Goal: Submit feedback/report problem: Submit feedback/report problem

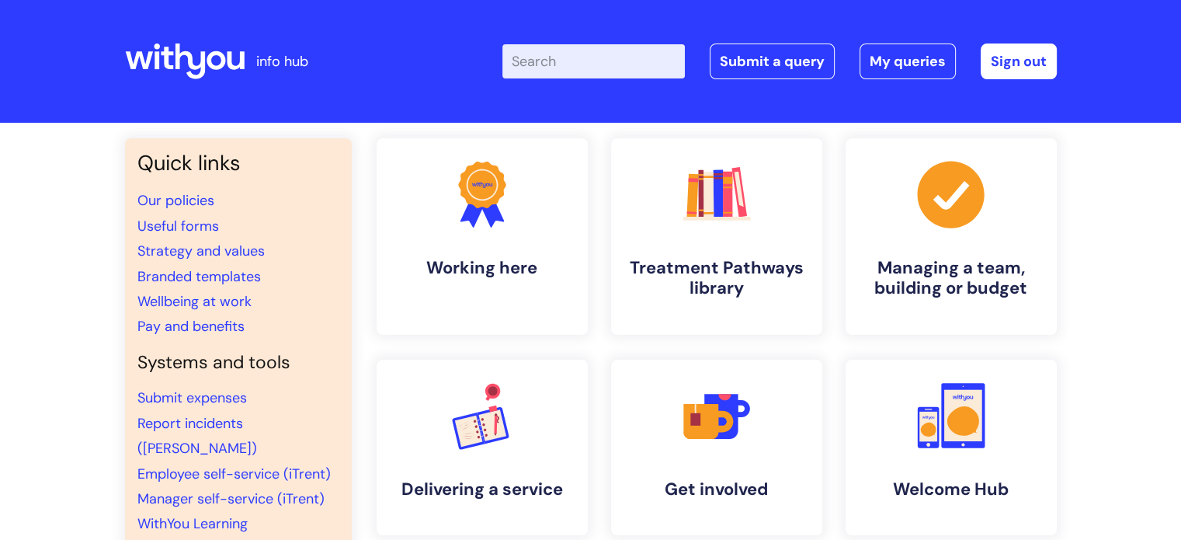
click at [627, 68] on input "Enter your search term here..." at bounding box center [593, 61] width 182 height 34
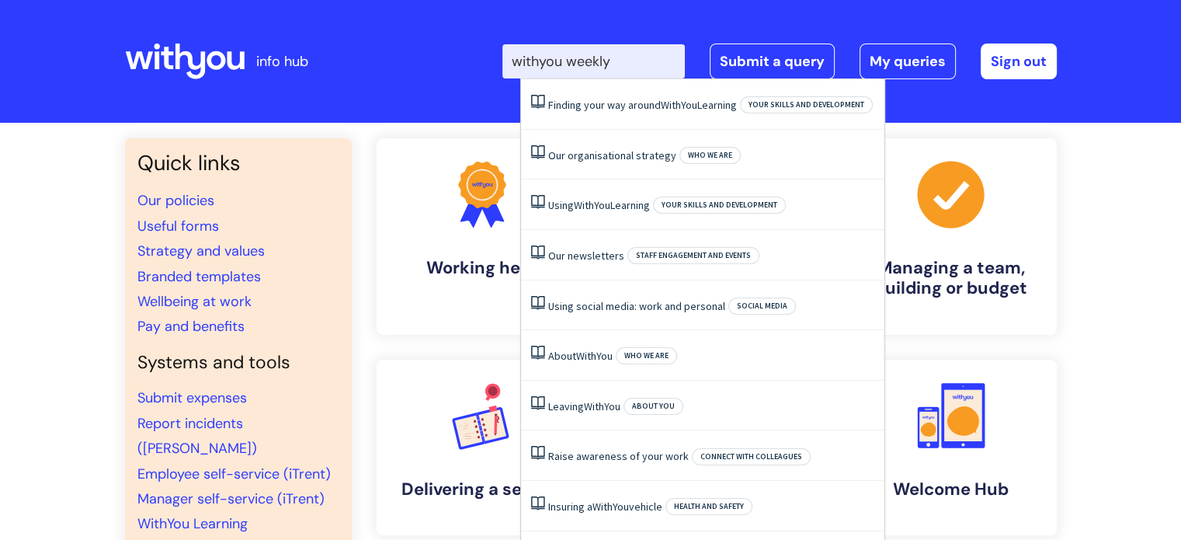
type input "withyou weekly"
click button "Search" at bounding box center [0, 0] width 0 height 0
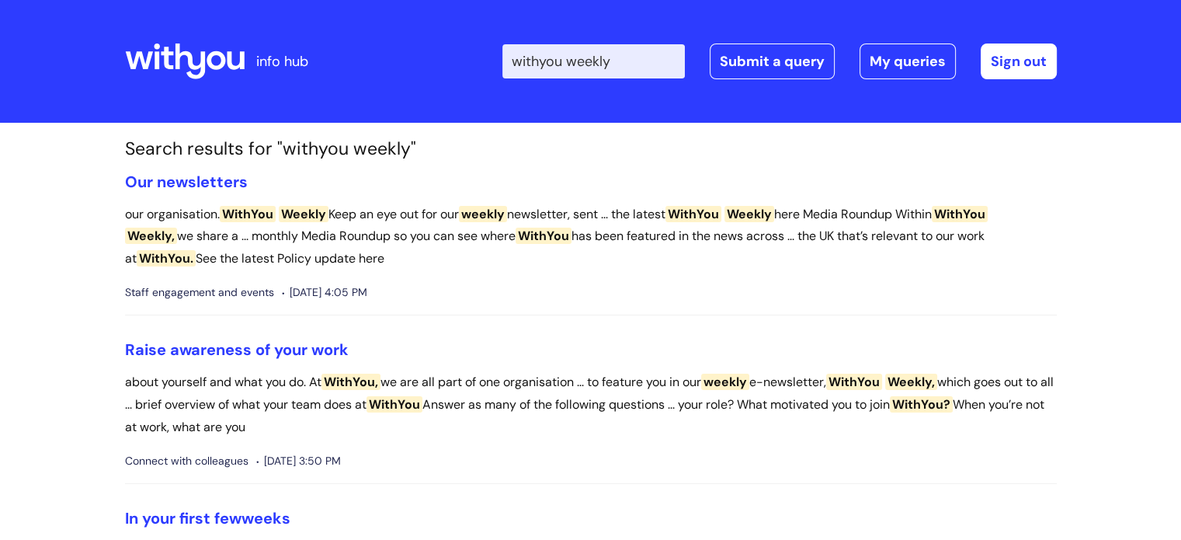
click at [196, 195] on li "Our newsletters our organisation. WithYou Weekly Keep an eye out for our weekly…" at bounding box center [591, 244] width 932 height 144
click at [197, 184] on link "Our newsletters" at bounding box center [186, 182] width 123 height 20
click at [287, 346] on link "Raise awareness of your work" at bounding box center [237, 349] width 224 height 20
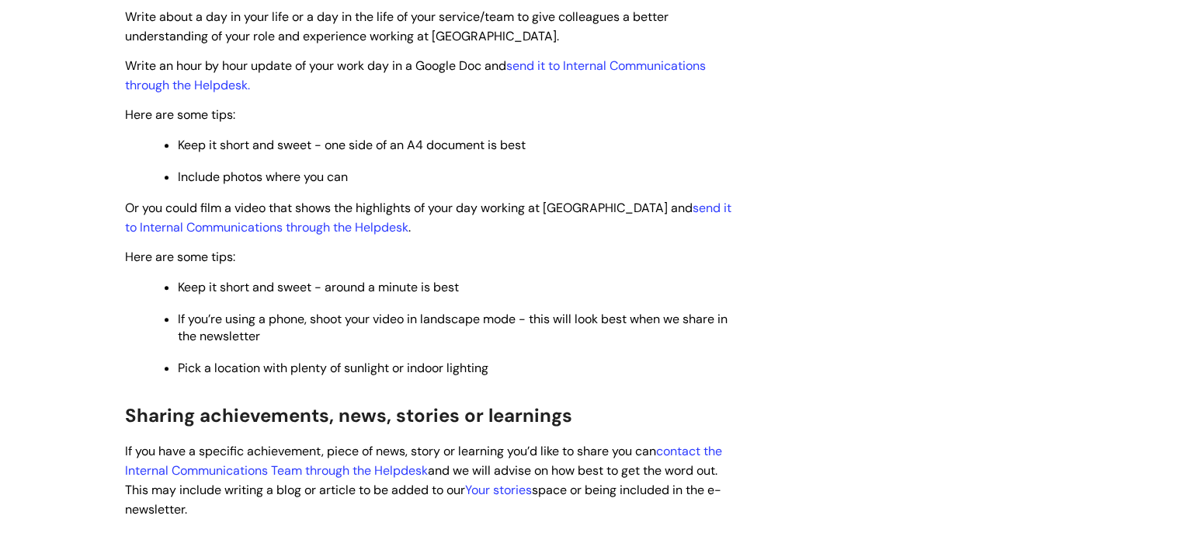
scroll to position [376, 0]
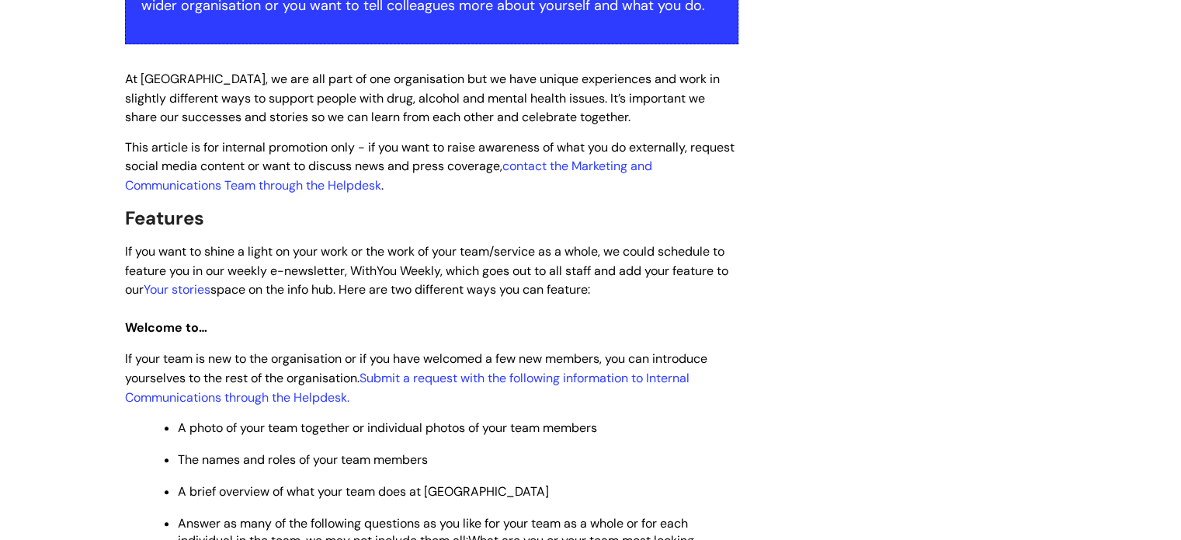
drag, startPoint x: 204, startPoint y: 290, endPoint x: 464, endPoint y: 315, distance: 261.3
click at [464, 315] on h3 "Welcome to…" at bounding box center [431, 324] width 613 height 29
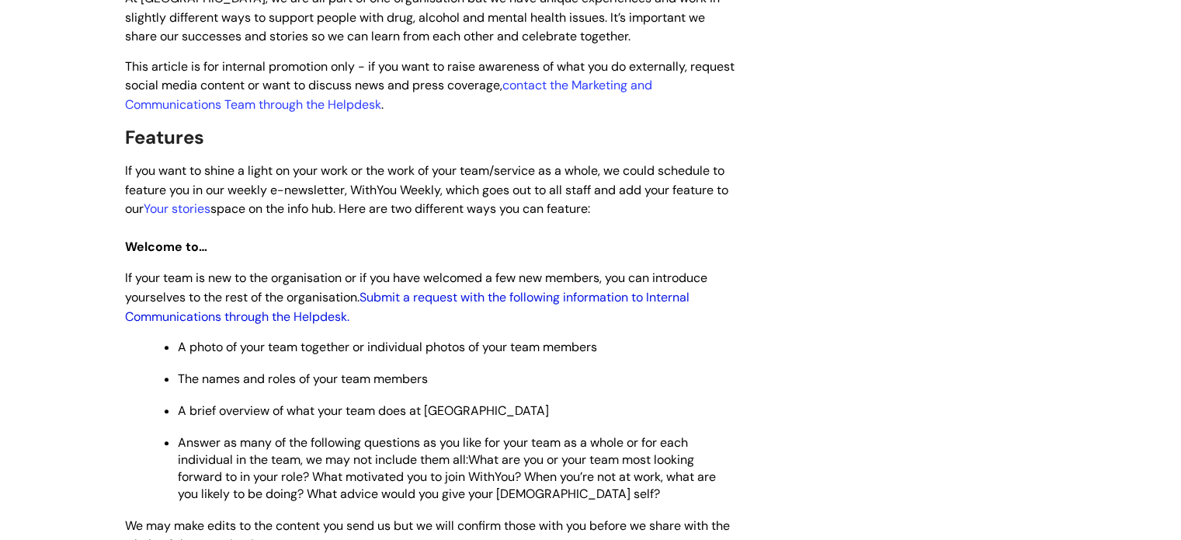
scroll to position [454, 0]
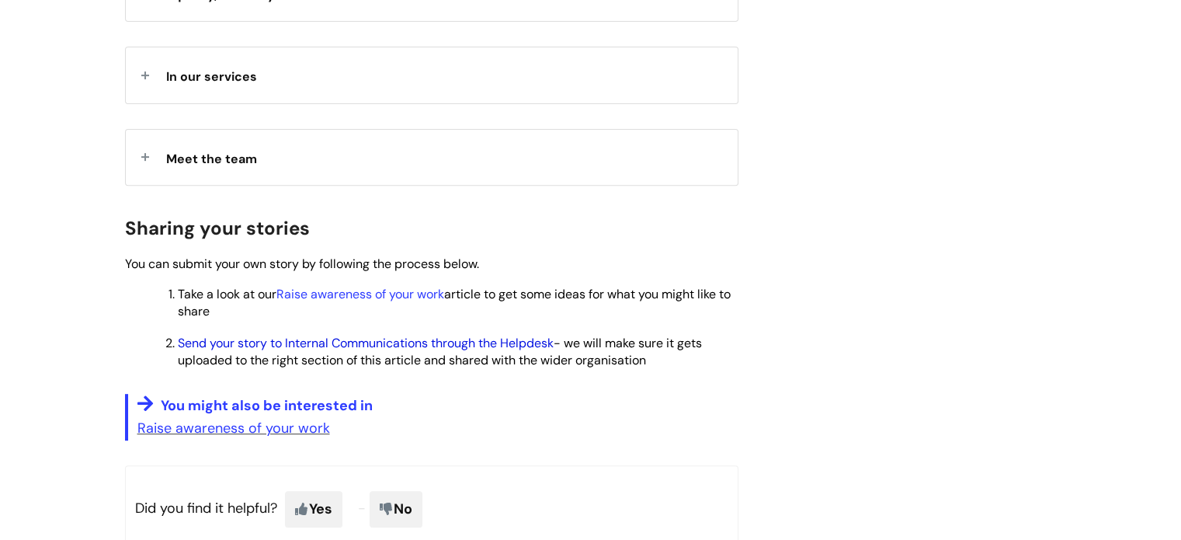
scroll to position [621, 0]
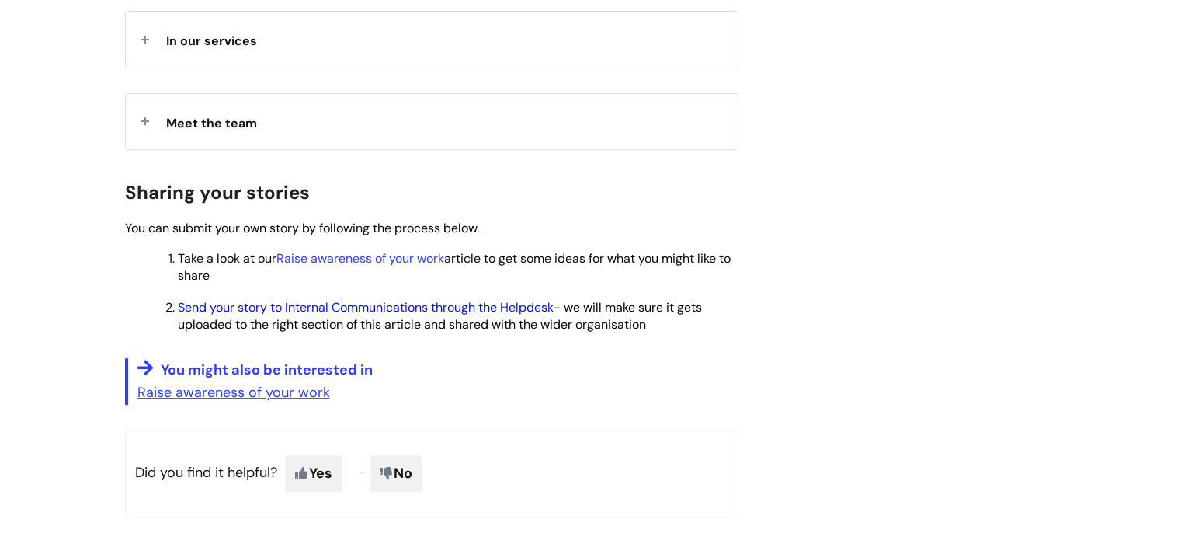
click at [404, 302] on link "Send your story to Internal Communications through the Helpdesk" at bounding box center [366, 307] width 376 height 16
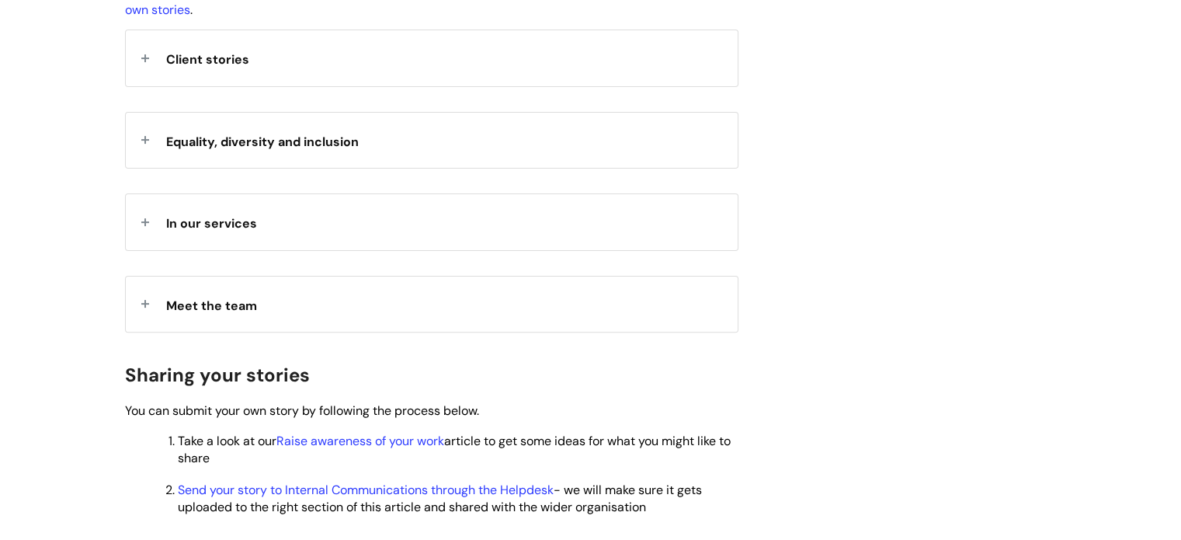
scroll to position [466, 0]
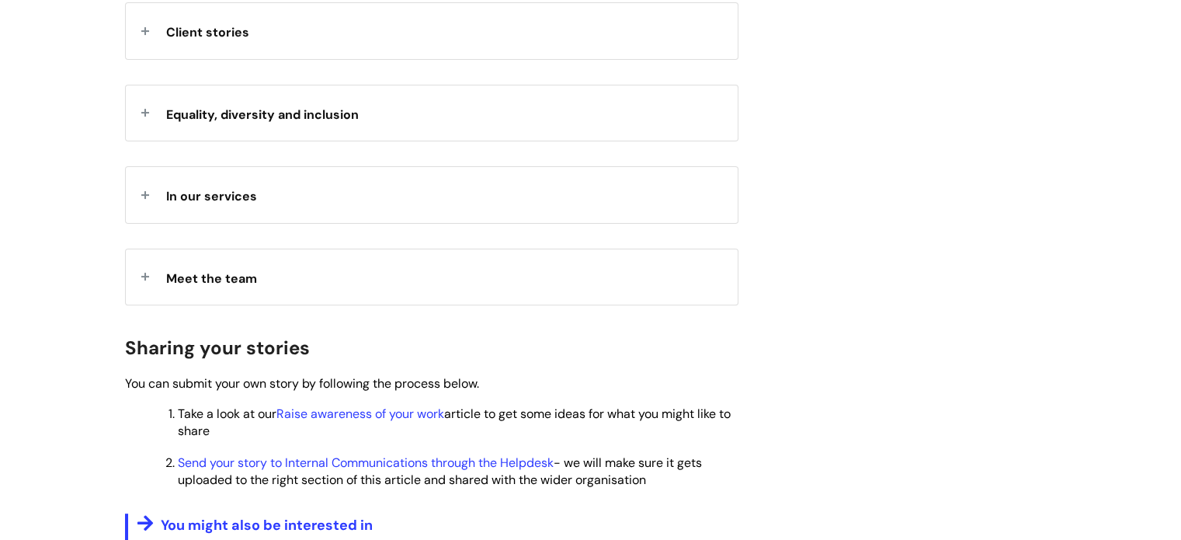
click at [264, 186] on div "In our services" at bounding box center [432, 194] width 612 height 55
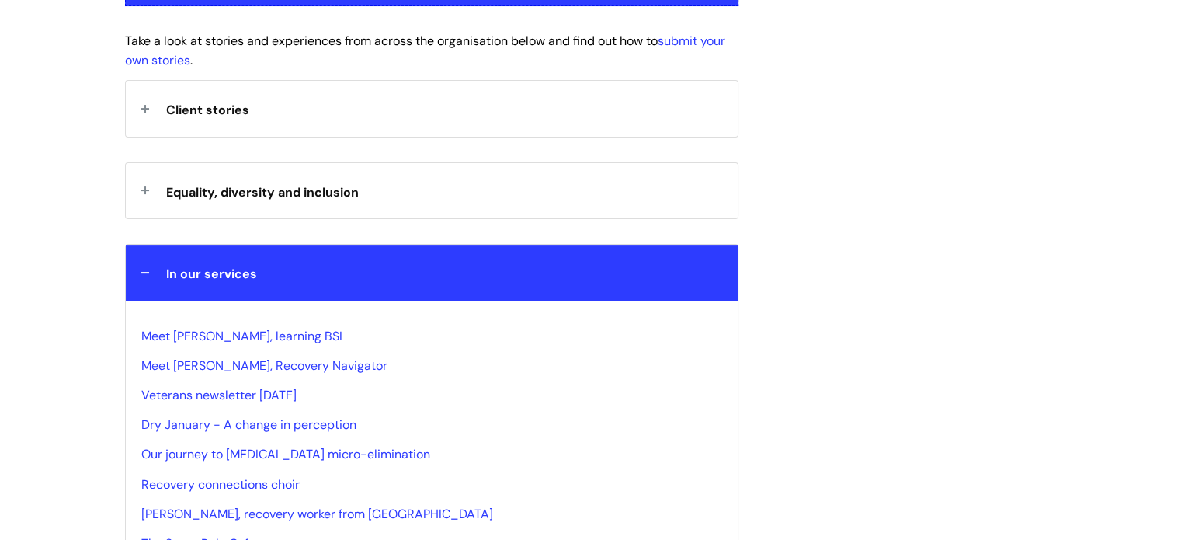
click at [218, 269] on span "In our services" at bounding box center [211, 274] width 91 height 16
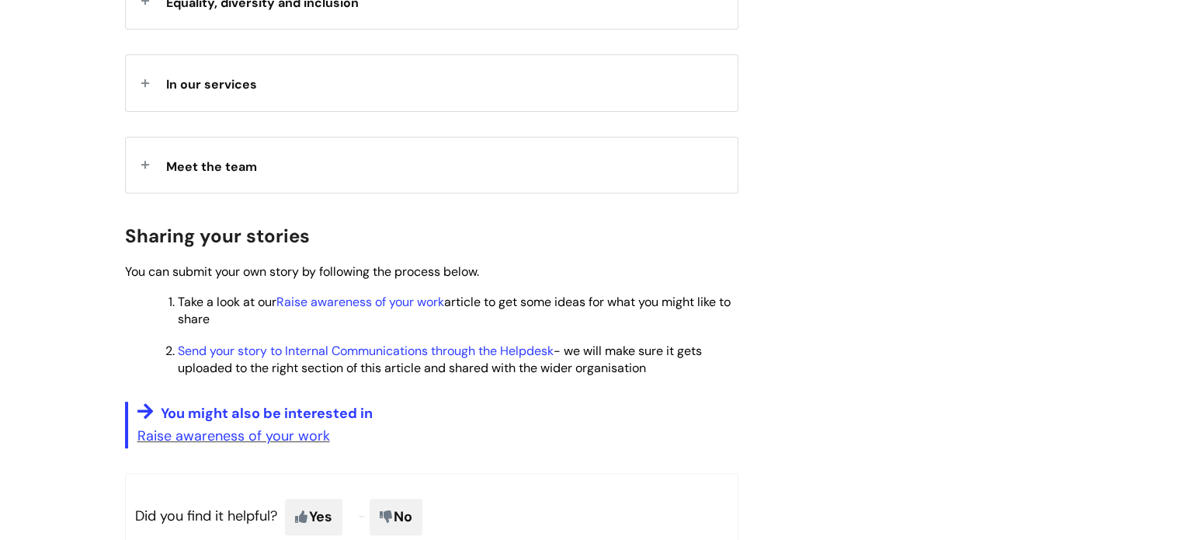
scroll to position [621, 0]
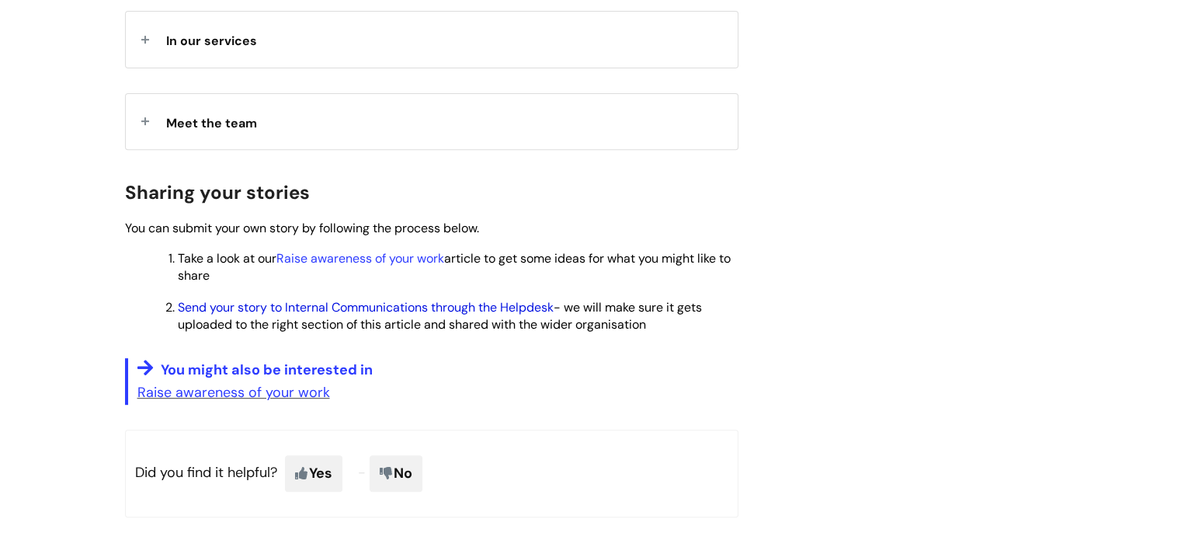
click at [337, 303] on link "Send your story to Internal Communications through the Helpdesk" at bounding box center [366, 307] width 376 height 16
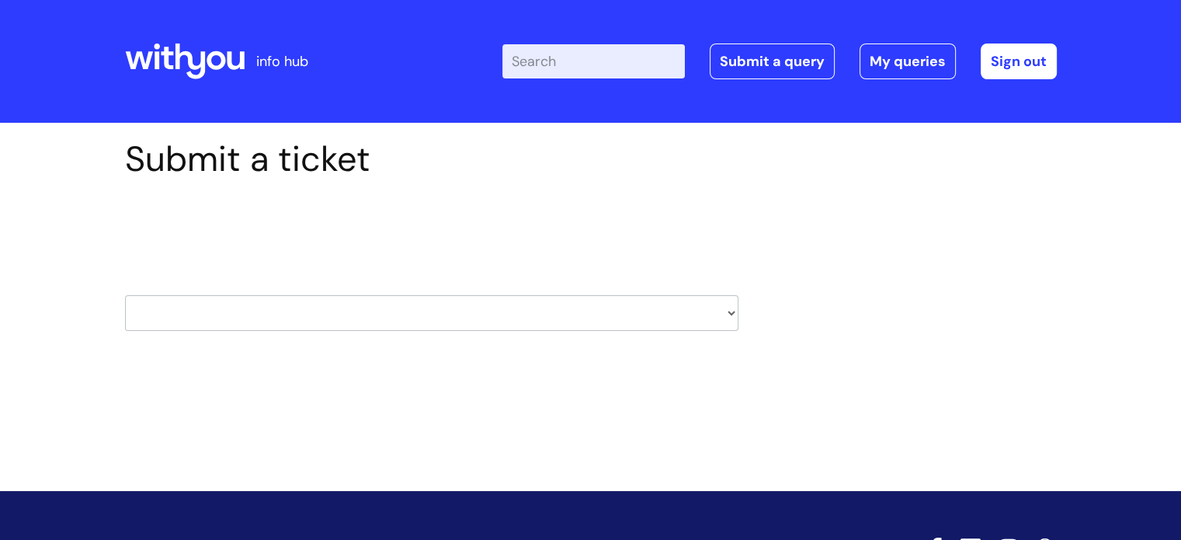
click at [693, 316] on select "HR / People IT and Support Clinical Drug Alerts Finance Accounts Data Support T…" at bounding box center [431, 313] width 613 height 36
select select "internal_communications"
click at [125, 295] on select "HR / People IT and Support Clinical Drug Alerts Finance Accounts Data Support T…" at bounding box center [431, 313] width 613 height 36
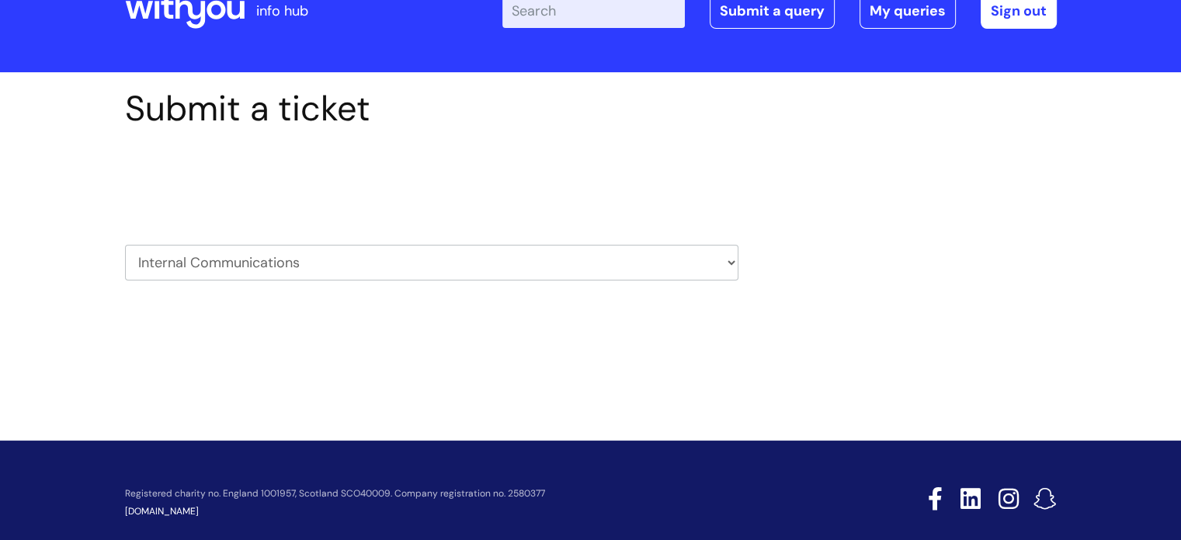
scroll to position [75, 0]
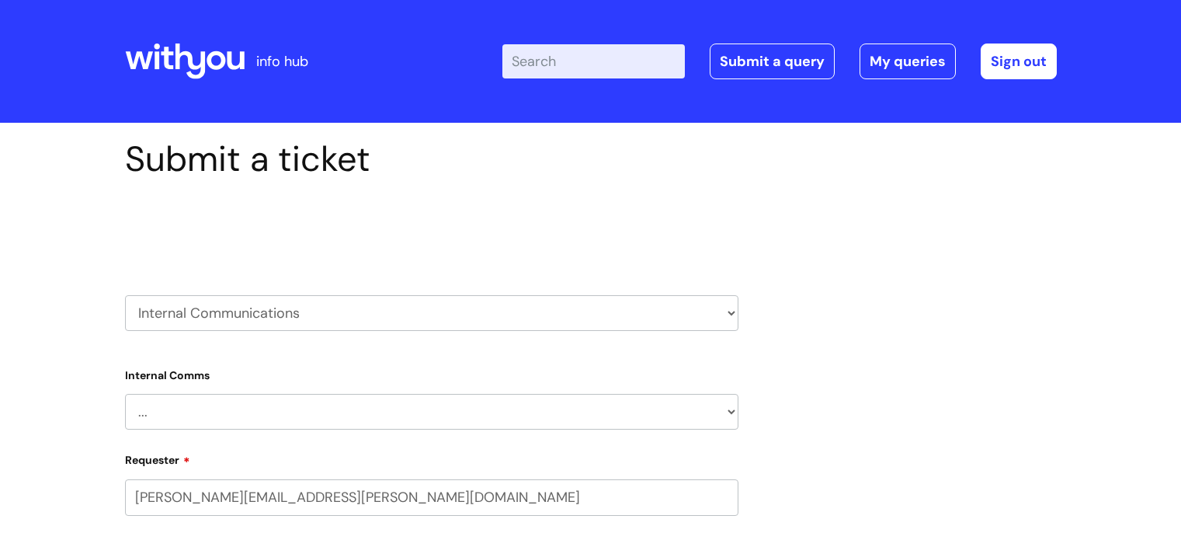
click at [532, 304] on select "HR / People IT and Support Clinical Drug Alerts Finance Accounts Data Support T…" at bounding box center [431, 313] width 613 height 36
select select "80004418200"
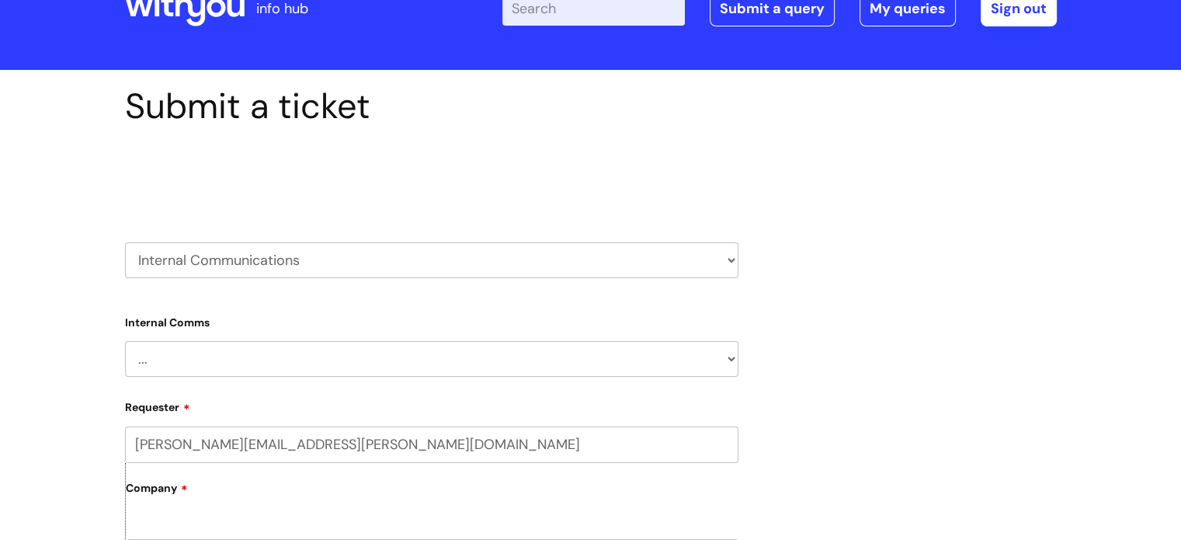
scroll to position [155, 0]
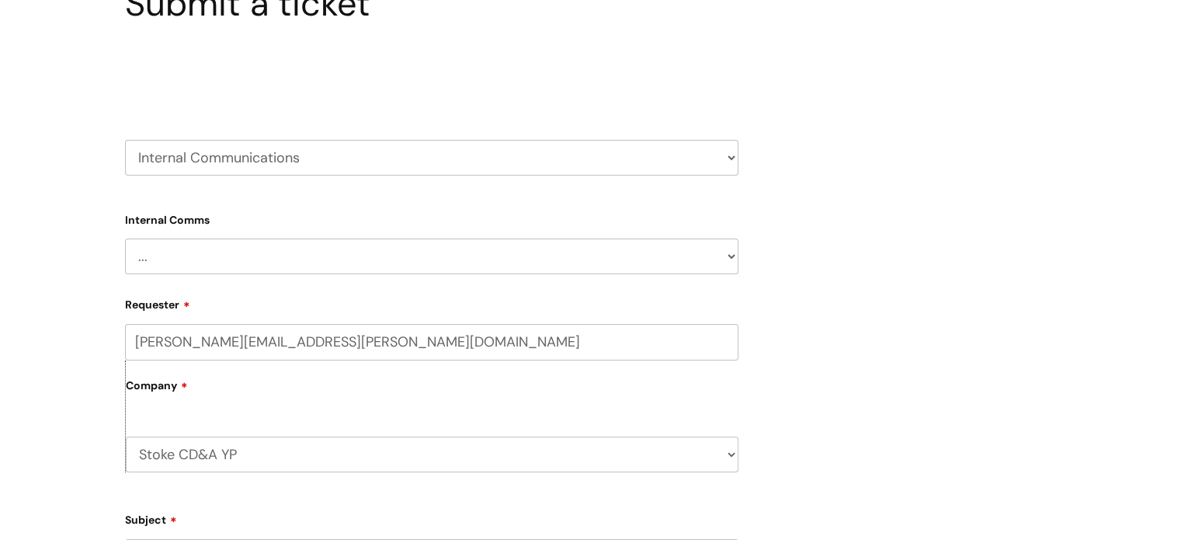
click at [579, 256] on select "... Internal Communication Staff and Volunteer awards Info hub WithYou Weekly e…" at bounding box center [431, 256] width 613 height 36
select select "WithYou Weekly e-newsletter"
click at [125, 238] on select "... Internal Communication Staff and Volunteer awards Info hub WithYou Weekly e…" at bounding box center [431, 256] width 613 height 36
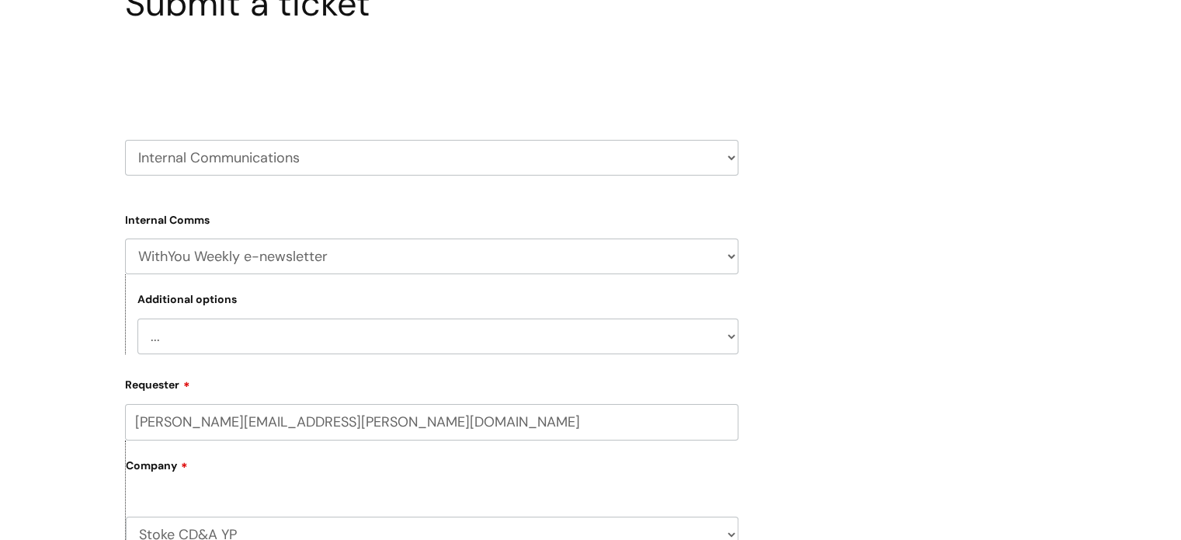
click at [513, 339] on select "... Add something to the newsletter You’re not receiving the newsletter Add a n…" at bounding box center [437, 336] width 601 height 36
select select "Add something to the newsletter"
click at [137, 318] on select "... Add something to the newsletter You’re not receiving the newsletter Add a n…" at bounding box center [437, 336] width 601 height 36
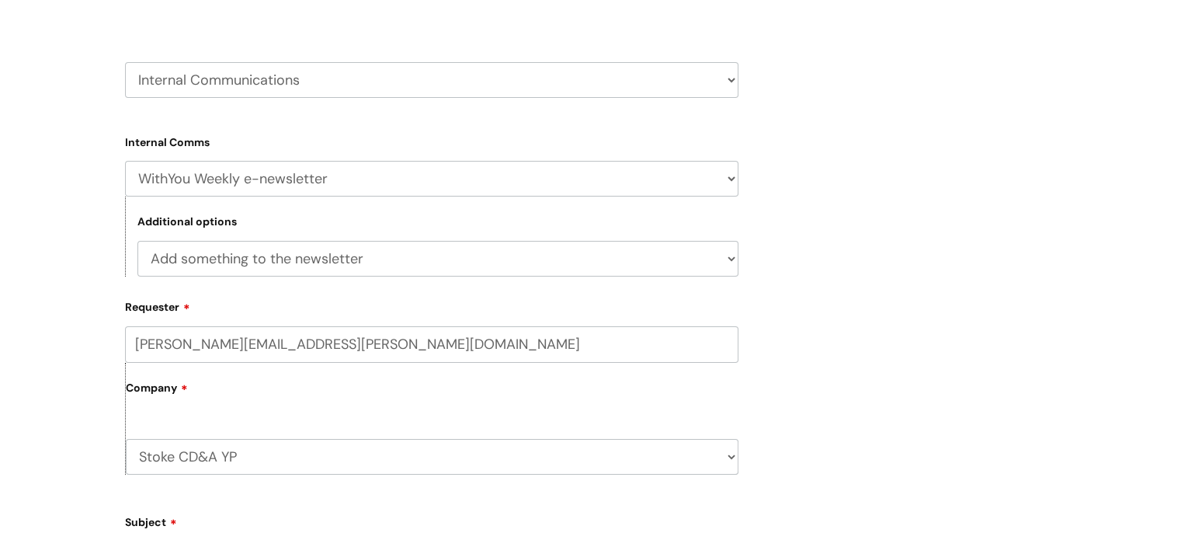
click at [363, 391] on label "Company" at bounding box center [432, 393] width 613 height 35
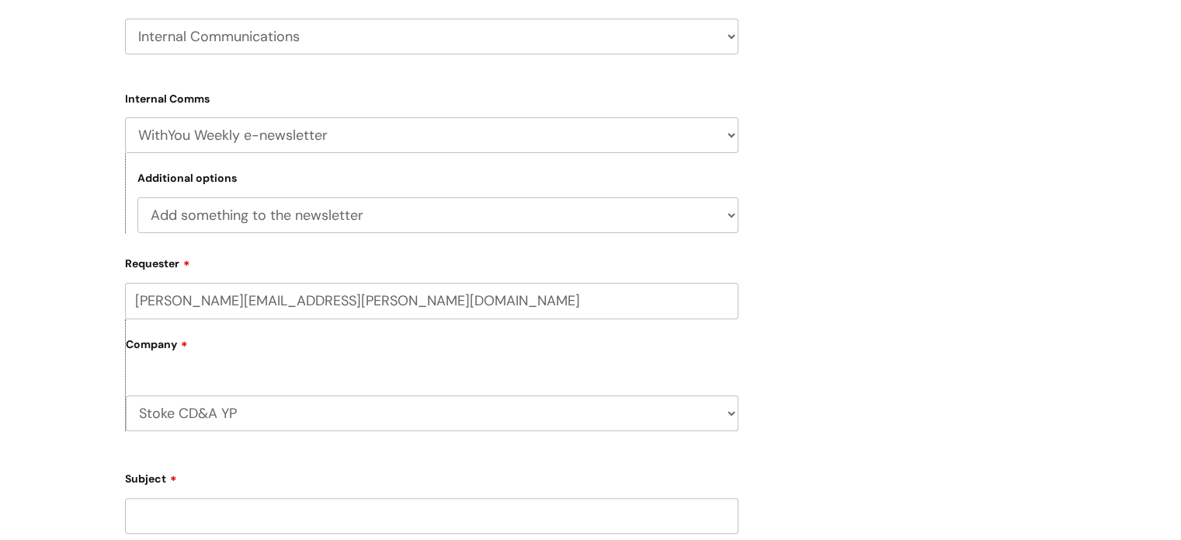
scroll to position [388, 0]
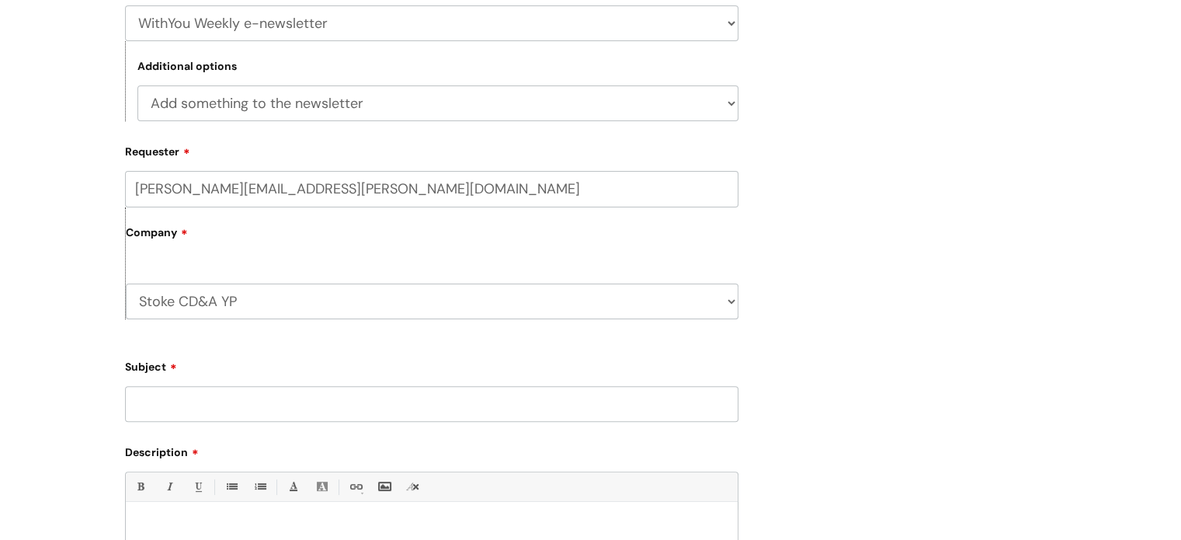
click at [263, 299] on select "Stoke CD&A YP WithYou Current Staff" at bounding box center [432, 301] width 613 height 36
click at [126, 283] on select "Stoke CD&A YP WithYou Current Staff" at bounding box center [432, 301] width 613 height 36
click at [873, 264] on div "Submit a ticket Select issue type HR / People IT and Support Clinical Drug Aler…" at bounding box center [590, 257] width 955 height 1015
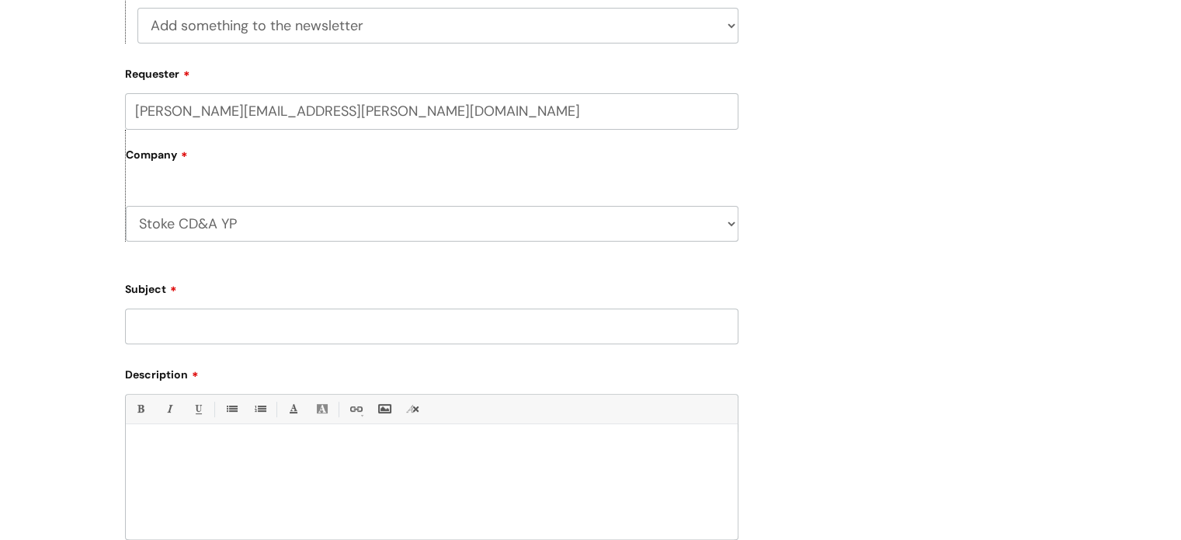
drag, startPoint x: 216, startPoint y: 346, endPoint x: 207, endPoint y: 335, distance: 14.3
click at [210, 340] on form "Type Of Request ... Accounts (Finance) Alerts! (For clinical team) Data Protect…" at bounding box center [431, 279] width 613 height 767
click at [207, 335] on input "Subject" at bounding box center [431, 326] width 613 height 36
click at [186, 317] on input "Subject" at bounding box center [431, 326] width 613 height 36
click at [286, 335] on input "Subject" at bounding box center [431, 326] width 613 height 36
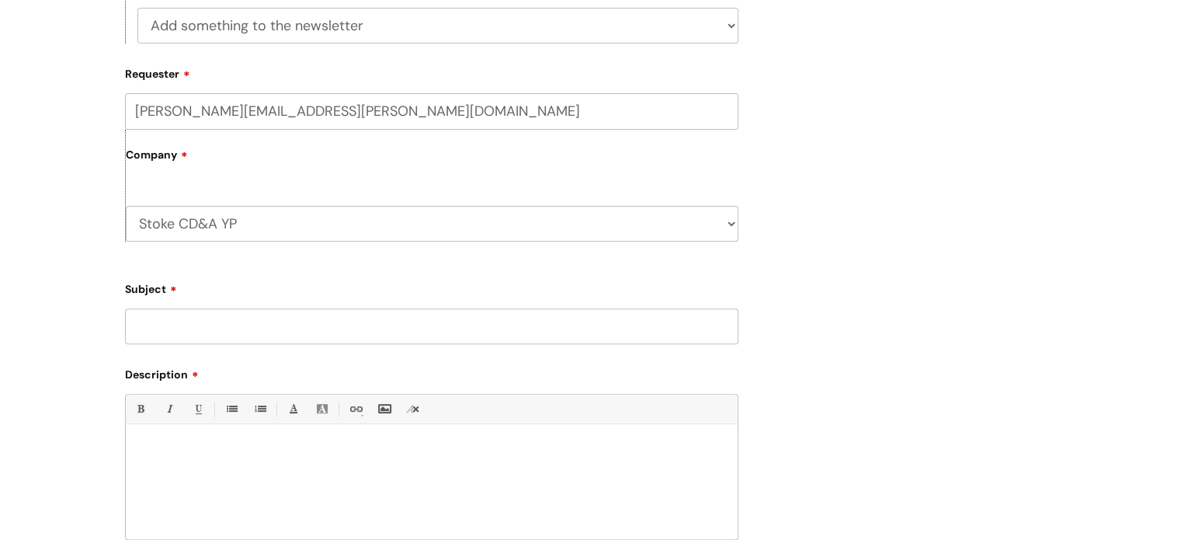
paste input "Epione Train the Trainer Programme and Achieving L3 Trainer Accreditation"
click at [139, 324] on input "Epione Train the Trainer Programme and Achieving L3 Trainer Accreditation" at bounding box center [431, 326] width 613 height 36
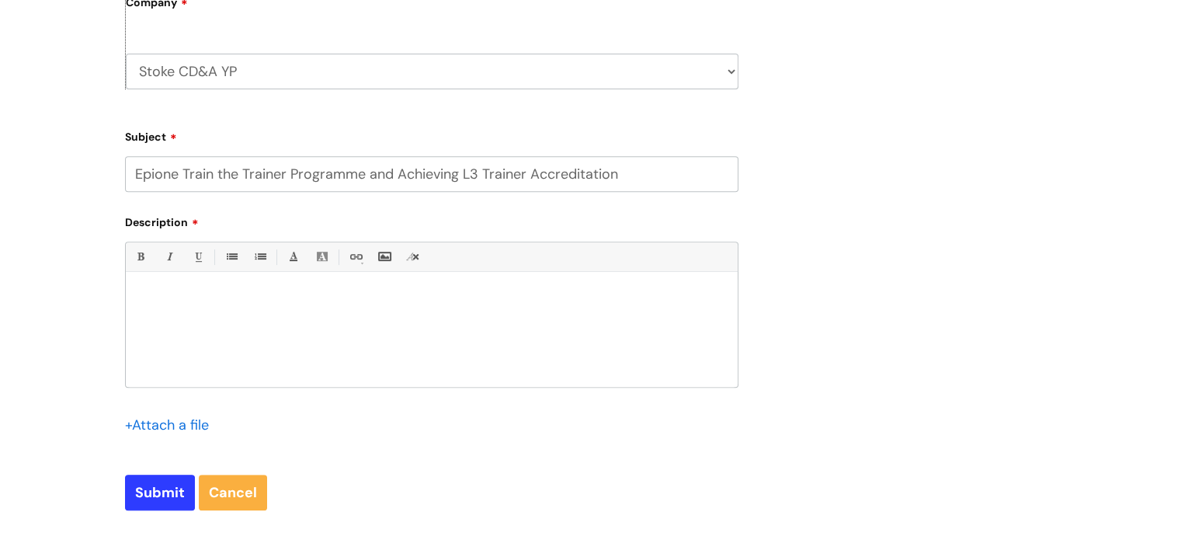
scroll to position [621, 0]
type input "Epione Train the Trainer Programme and Achieving L3 Trainer Accreditation"
click at [193, 335] on div at bounding box center [432, 329] width 612 height 107
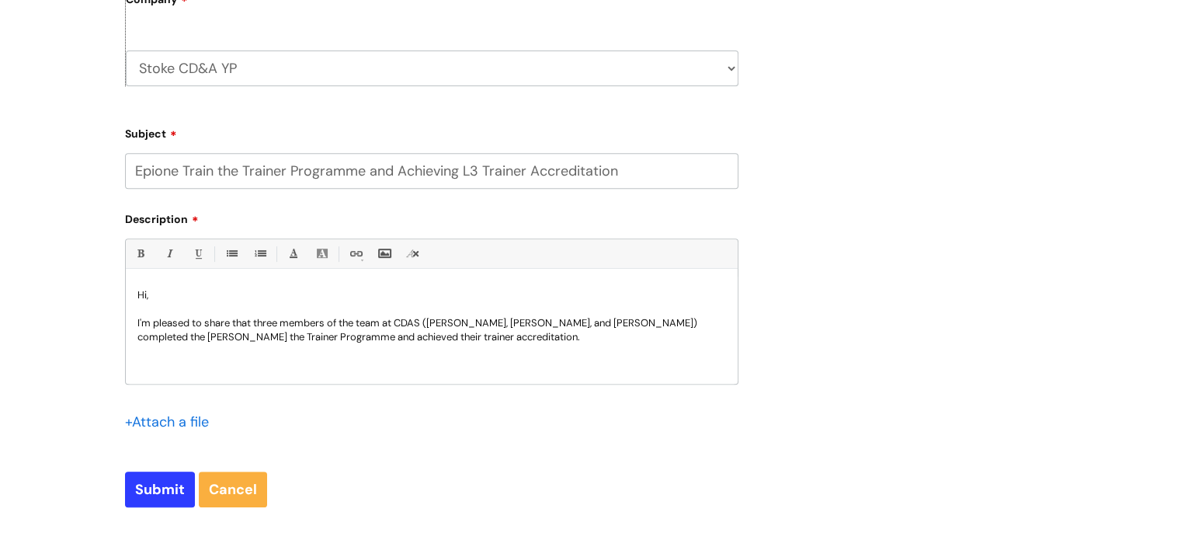
click at [388, 335] on p "I'm pleased to share that three members of the team at CDAS (Luci, Lisa, and Ch…" at bounding box center [431, 330] width 589 height 28
click at [488, 342] on p "I'm pleased to share that three members of the team at CDAS (Luci, Lisa, and Ch…" at bounding box center [431, 330] width 589 height 28
click at [530, 360] on p "It would be great if this could be featured in the WithYou weekly newsletter." at bounding box center [431, 365] width 589 height 14
click at [481, 333] on p "I'm pleased to share that three members of the team at CDAS (Luci, Lisa, and Ch…" at bounding box center [431, 330] width 589 height 28
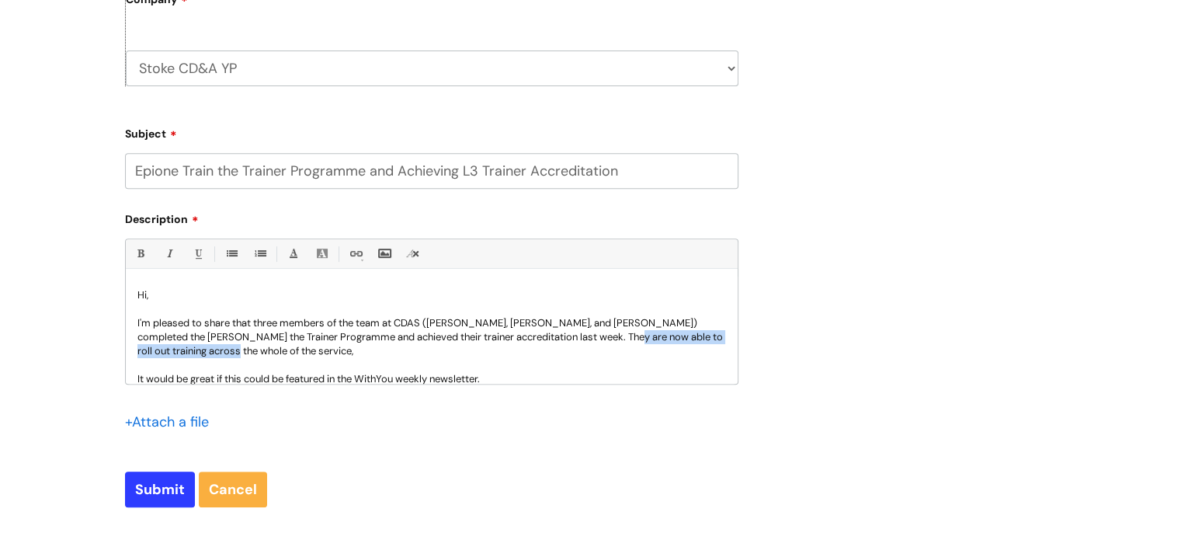
drag, startPoint x: 564, startPoint y: 336, endPoint x: 575, endPoint y: 347, distance: 15.4
click at [575, 347] on p "I'm pleased to share that three members of the team at CDAS (Luci, Lisa, and Ch…" at bounding box center [431, 337] width 589 height 42
click at [565, 335] on p "I'm pleased to share that three members of the team at CDAS (Luci, Lisa, and Ch…" at bounding box center [431, 337] width 589 height 42
drag, startPoint x: 429, startPoint y: 337, endPoint x: 444, endPoint y: 346, distance: 17.7
click at [444, 346] on p "I'm pleased to share that three members of the team at CDAS (Luci, Lisa, and Ch…" at bounding box center [431, 337] width 589 height 42
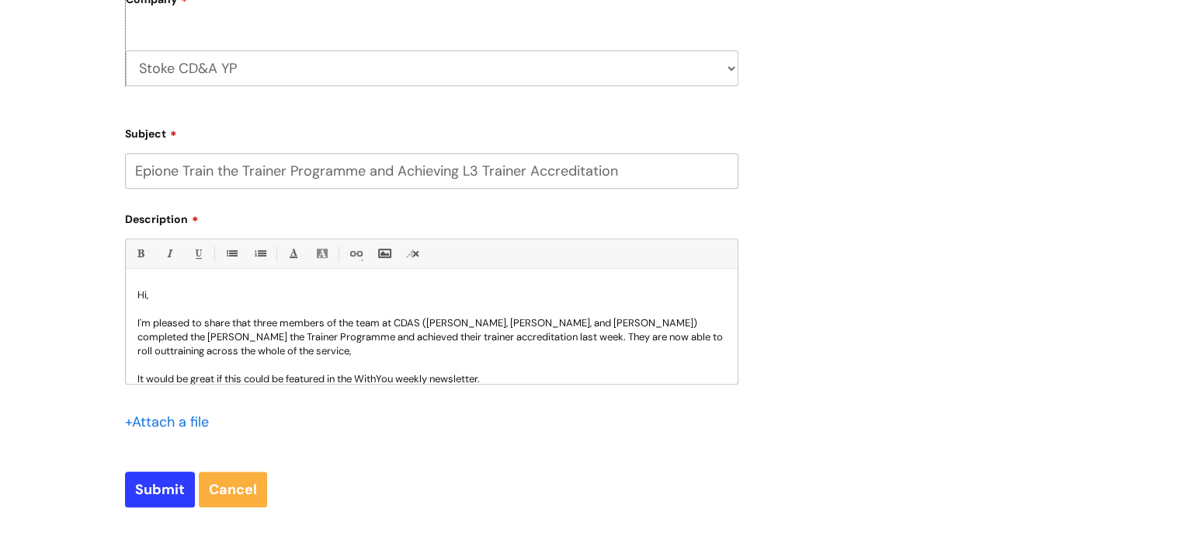
click at [649, 333] on p "I'm pleased to share that three members of the team at CDAS (Luci, Lisa, and Ch…" at bounding box center [431, 337] width 589 height 42
drag, startPoint x: 431, startPoint y: 335, endPoint x: 450, endPoint y: 353, distance: 26.4
click at [450, 353] on p "I'm pleased to share that three members of the team at CDAS (Luci, Lisa, and Ch…" at bounding box center [431, 337] width 589 height 42
click at [316, 353] on p "I'm pleased to share that three members of the team at CDAS (Luci, Lisa, and Ch…" at bounding box center [431, 337] width 589 height 42
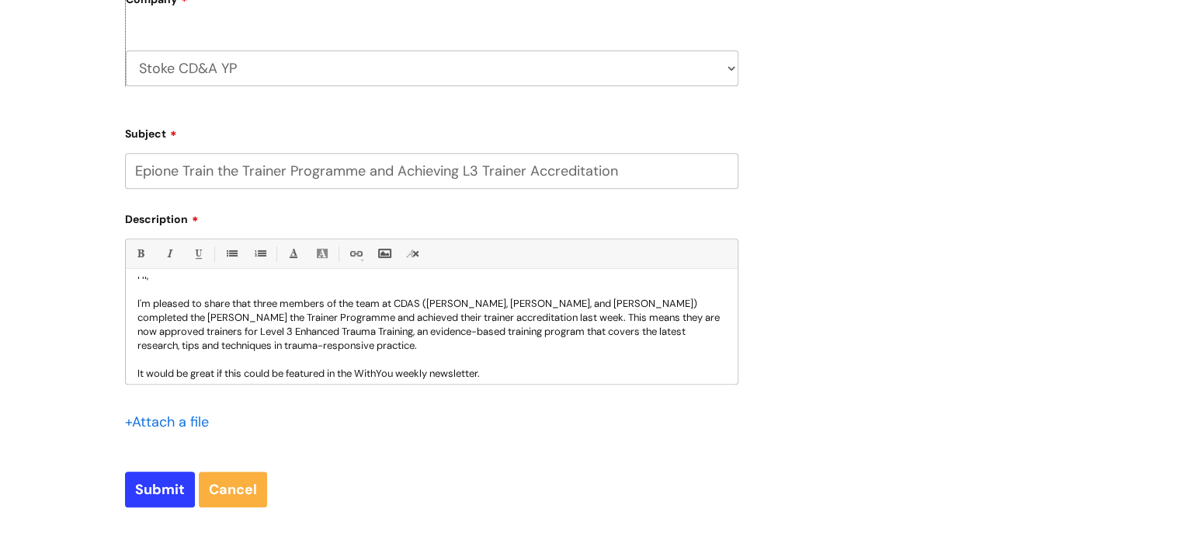
scroll to position [0, 0]
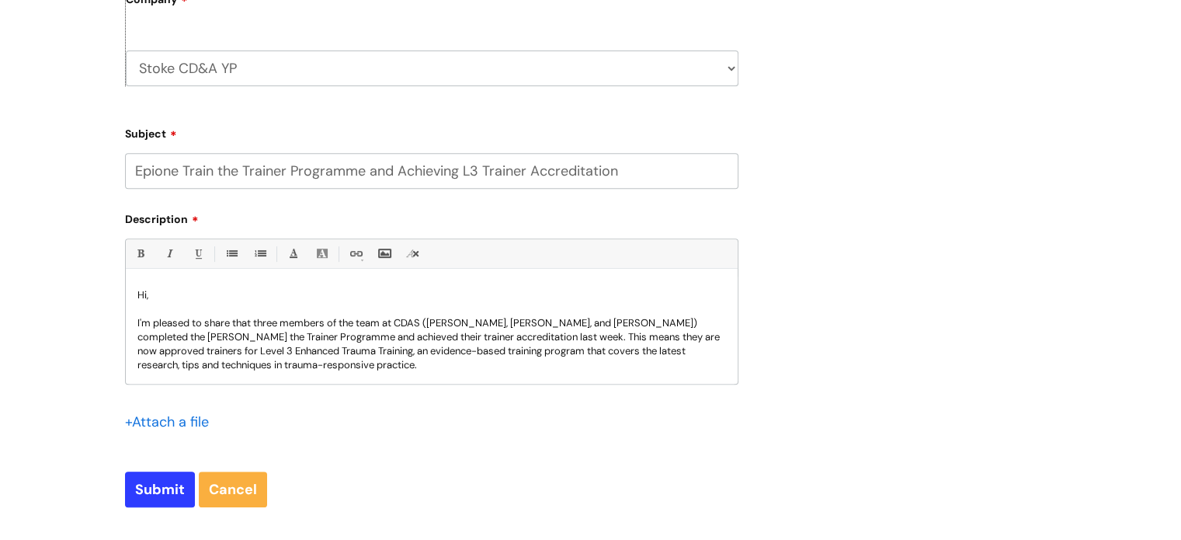
click at [430, 334] on p "I'm pleased to share that three members of the team at CDAS (Luci, Lisa, and Ch…" at bounding box center [431, 344] width 589 height 56
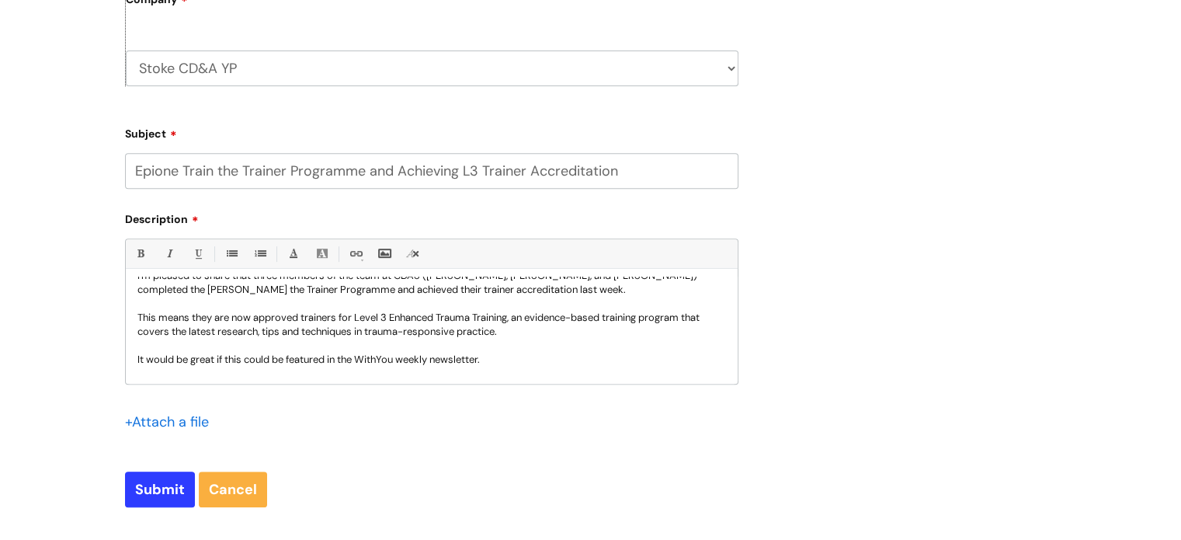
scroll to position [69, 0]
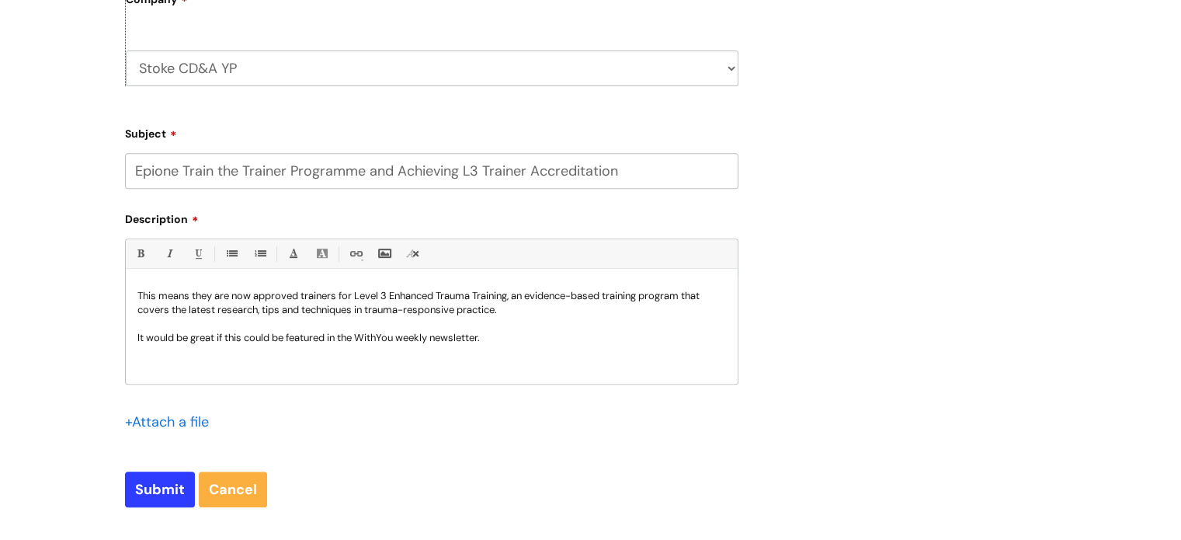
drag, startPoint x: 427, startPoint y: 327, endPoint x: 501, endPoint y: 315, distance: 74.8
click at [427, 327] on p at bounding box center [431, 324] width 589 height 14
click at [264, 297] on p "This means they are now approved trainers for Level 3 Enhanced Trauma Training,…" at bounding box center [431, 303] width 589 height 28
click at [295, 311] on p "This means they are now approved trainers for Level 3 Enhanced Trauma Training,…" at bounding box center [431, 303] width 589 height 28
click at [531, 309] on p "This means they are now approved trainers for Level 3 Enhanced Trauma Training,…" at bounding box center [431, 303] width 589 height 28
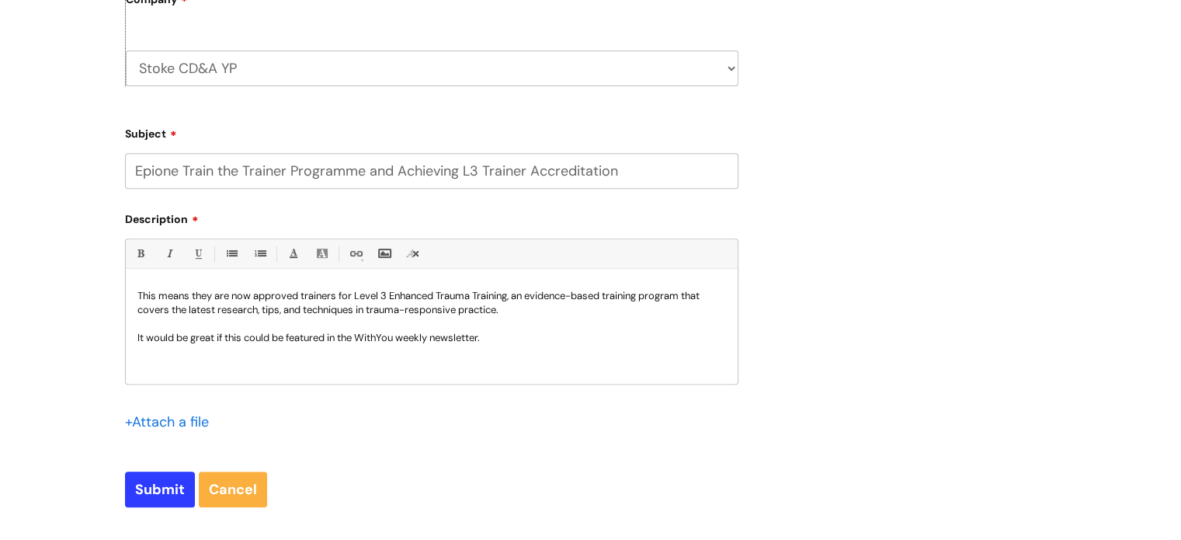
click at [148, 422] on input "file" at bounding box center [164, 421] width 78 height 19
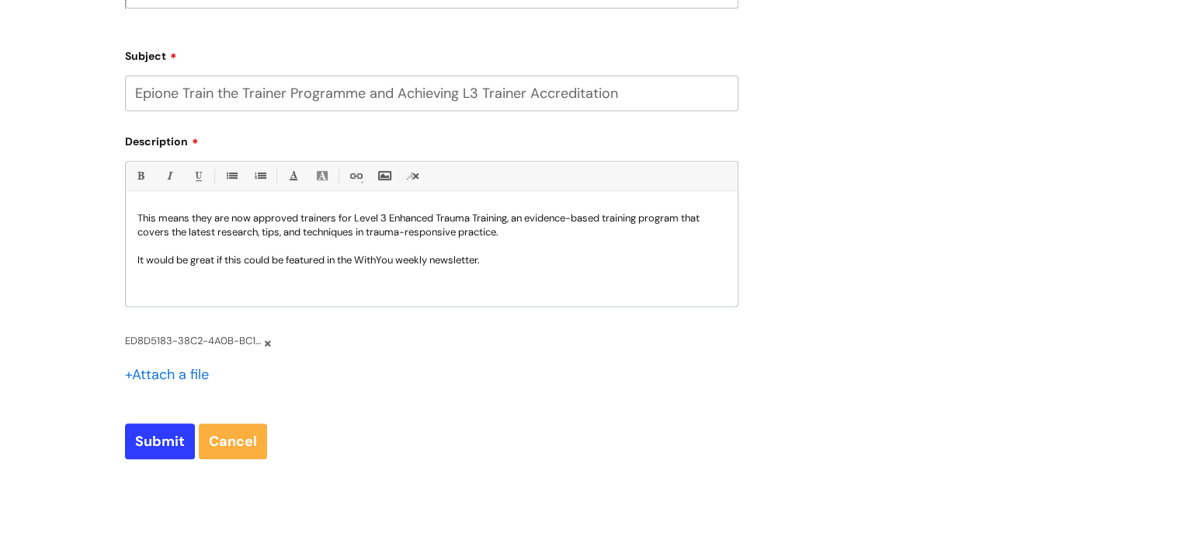
click at [508, 235] on p "This means they are now approved trainers for Level 3 Enhanced Trauma Training,…" at bounding box center [431, 225] width 589 height 28
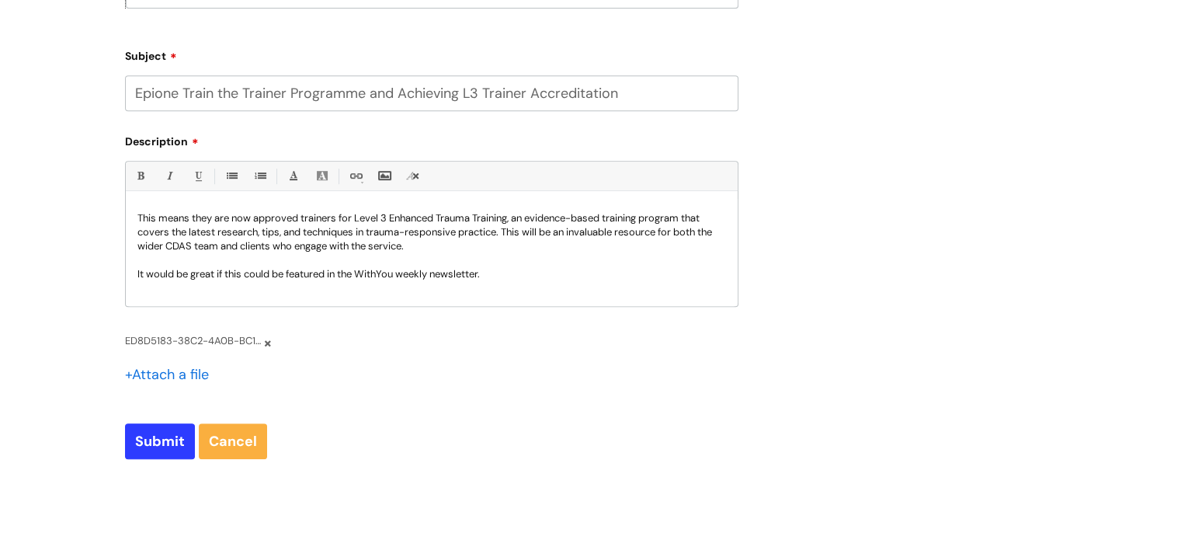
click at [523, 273] on p "It would be great if this could be featured in the WithYou weekly newsletter." at bounding box center [431, 274] width 589 height 14
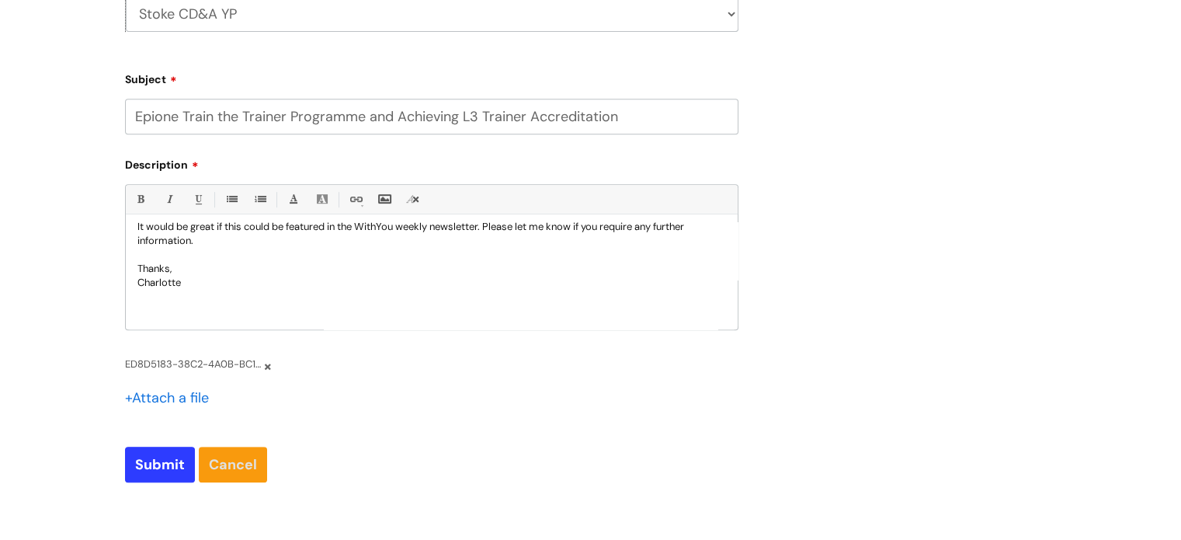
scroll to position [699, 0]
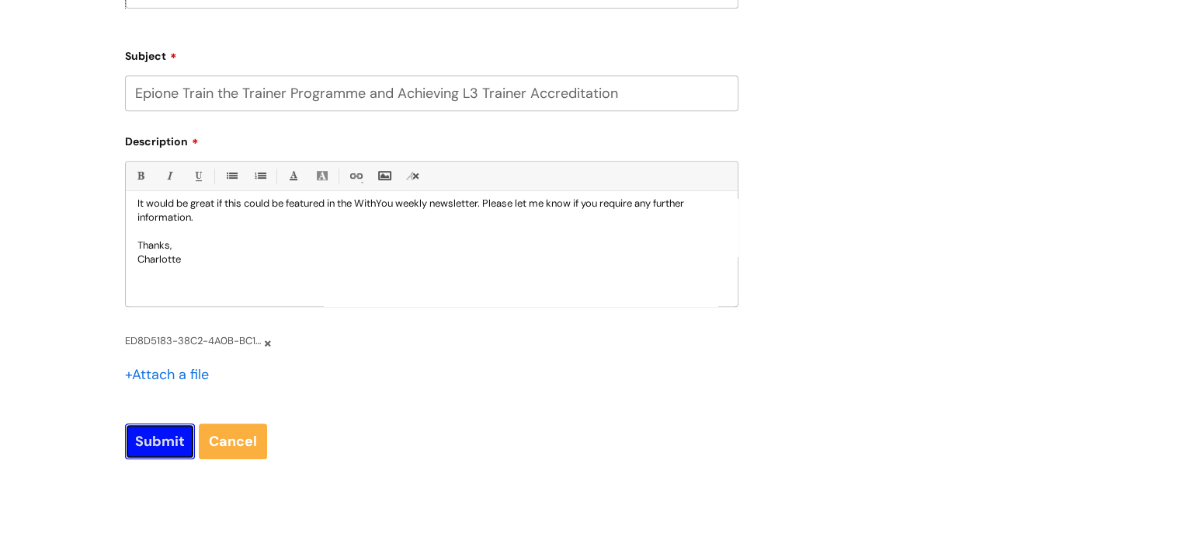
click at [169, 433] on input "Submit" at bounding box center [160, 441] width 70 height 36
type input "Please Wait..."
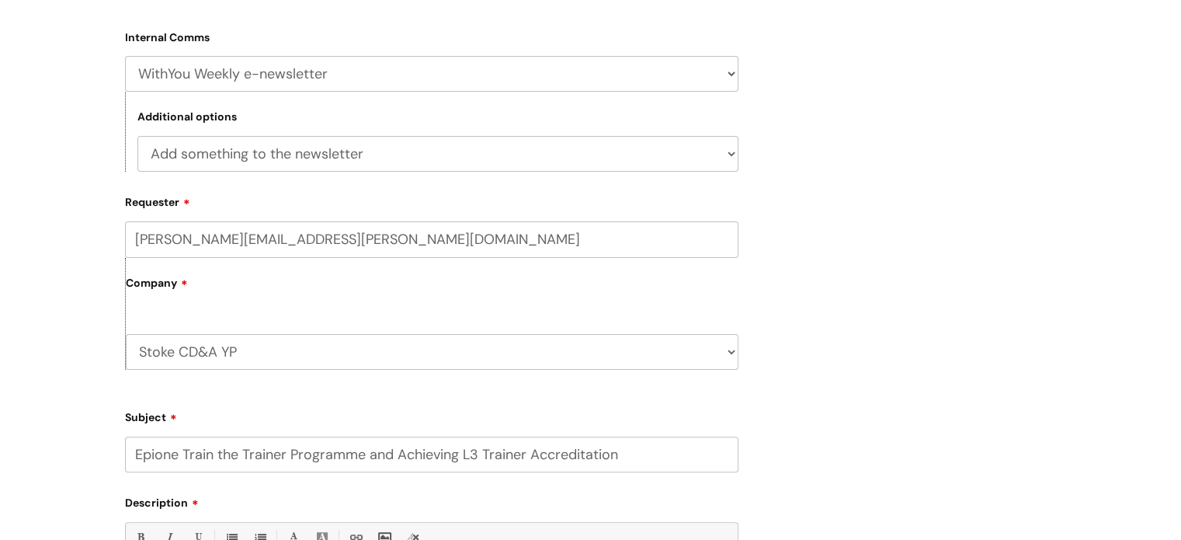
scroll to position [311, 0]
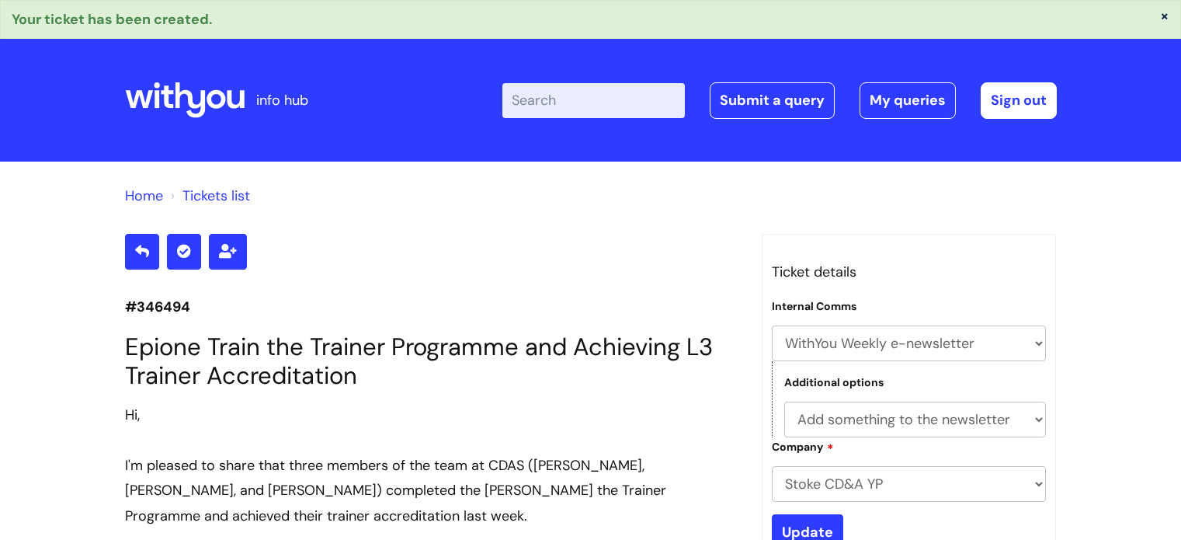
select select "WithYou Weekly e-newsletter"
select select "Add something to the newsletter"
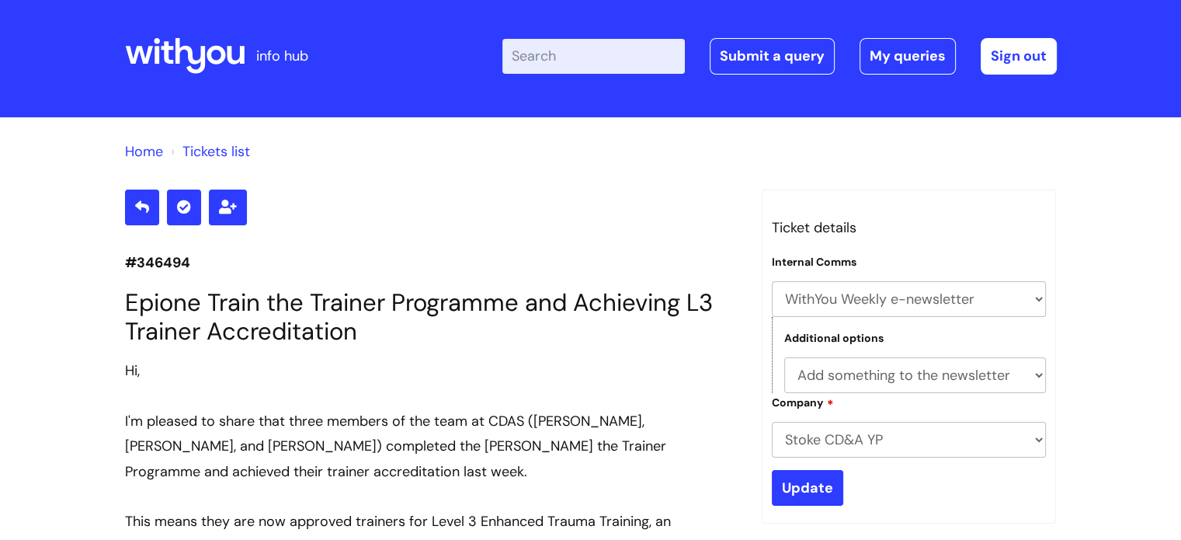
scroll to position [25, 0]
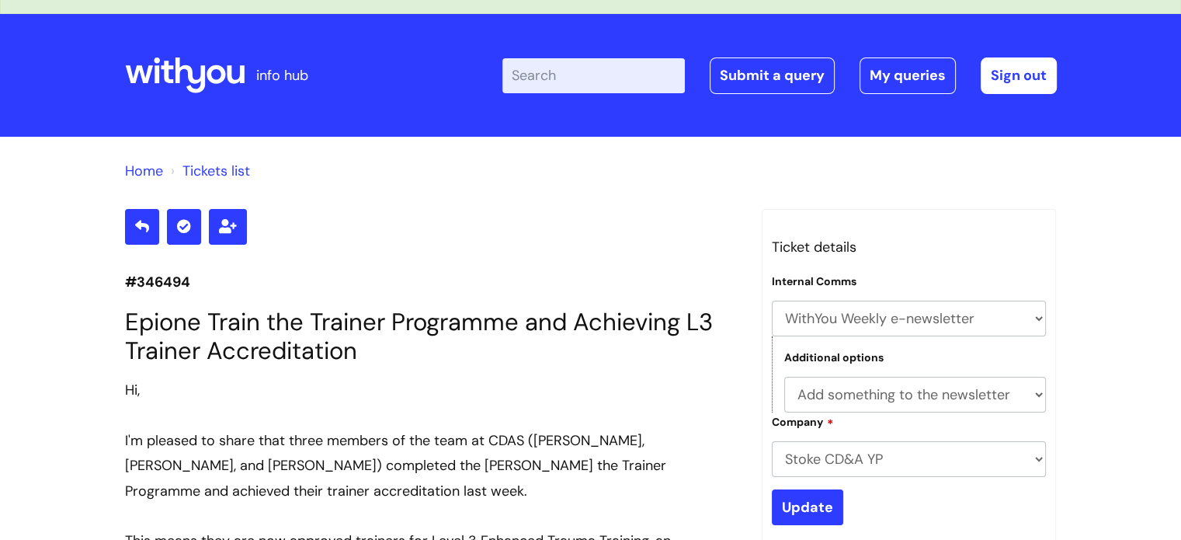
click at [220, 160] on li "Tickets list" at bounding box center [208, 170] width 83 height 25
click at [221, 171] on link "Tickets list" at bounding box center [216, 171] width 68 height 19
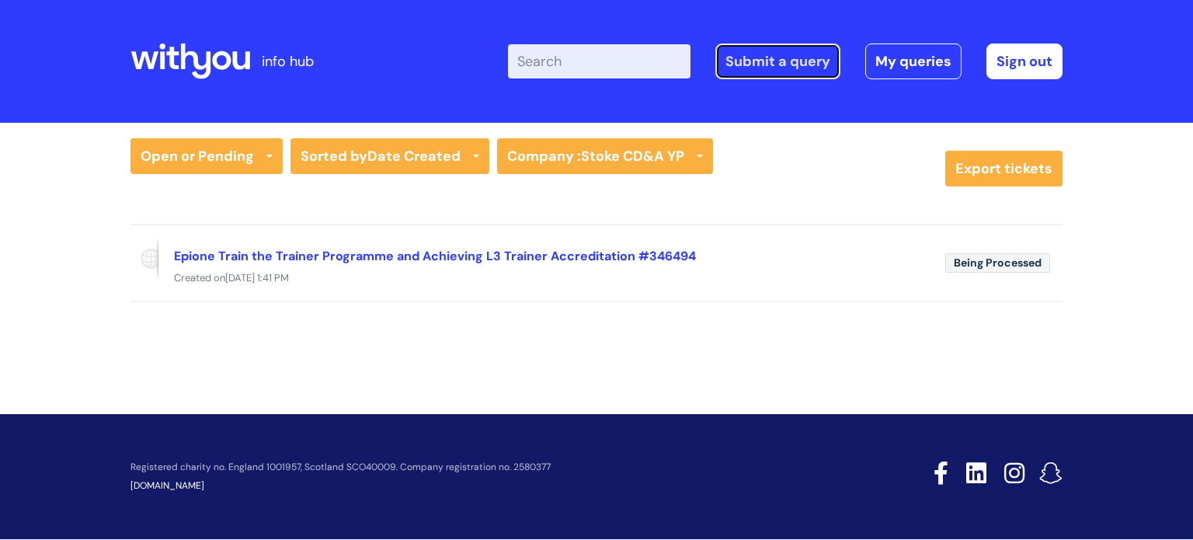
click at [791, 74] on link "Submit a query" at bounding box center [777, 61] width 125 height 36
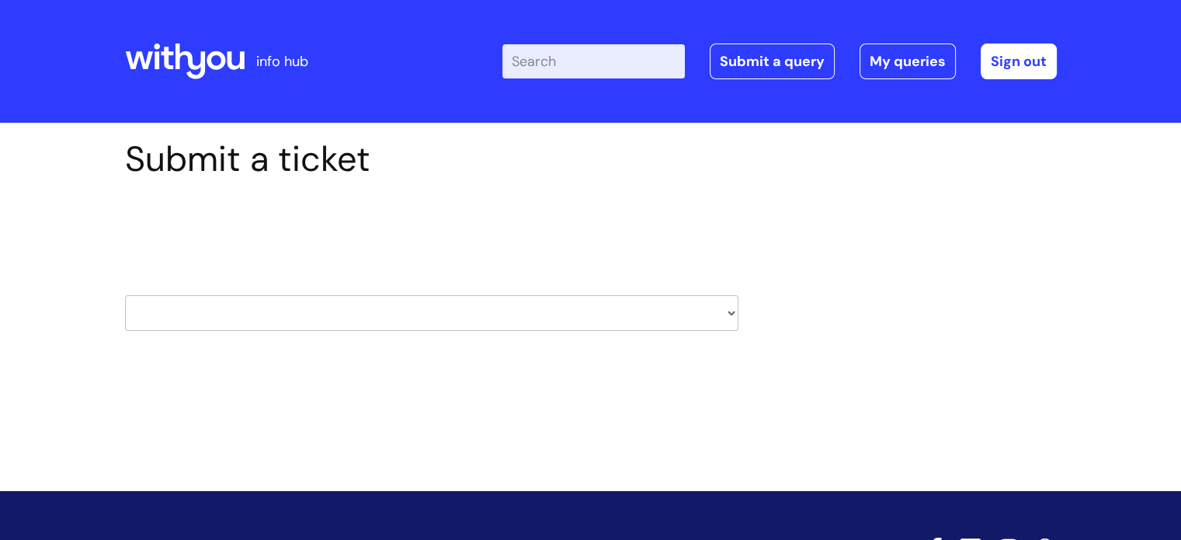
click at [542, 319] on select "HR / People IT and Support Clinical Drug Alerts Finance Accounts Data Support T…" at bounding box center [431, 313] width 613 height 36
select select "it_and_support"
click at [125, 295] on select "HR / People IT and Support Clinical Drug Alerts Finance Accounts Data Support T…" at bounding box center [431, 313] width 613 height 36
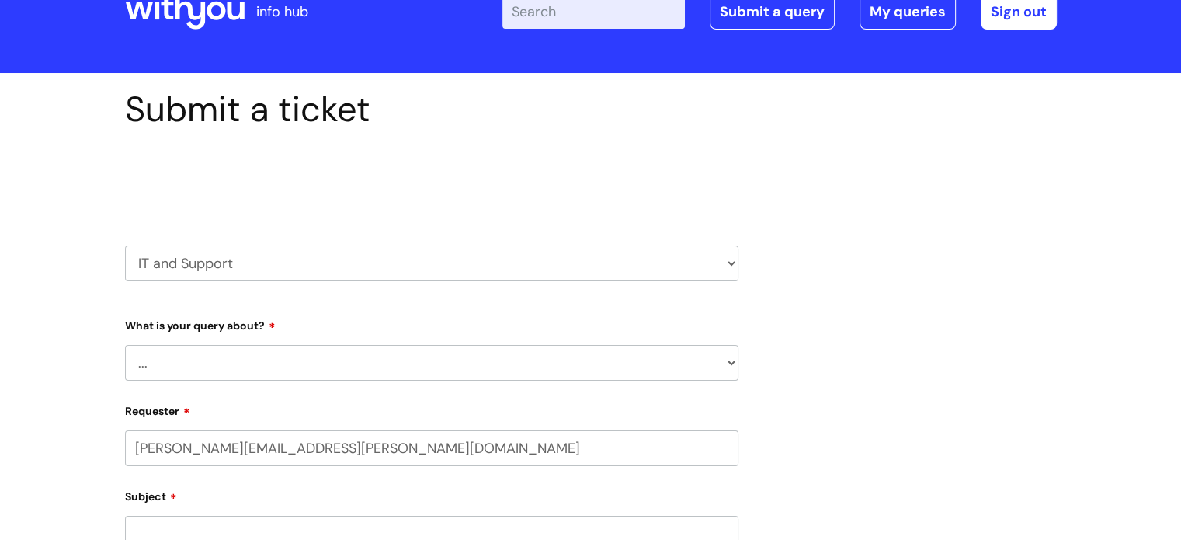
scroll to position [78, 0]
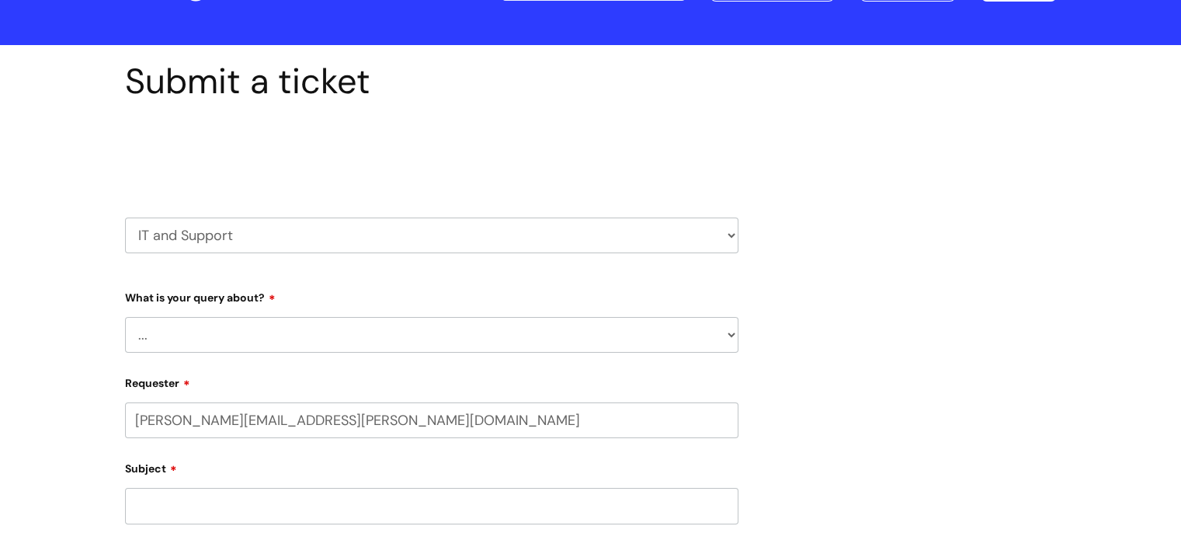
select select "80004418200"
click at [301, 329] on select "... Mobile Phone Reset & MFA Accounts, Starters and Leavers IT Hardware issue I…" at bounding box center [431, 335] width 613 height 36
select select "System/software"
click at [125, 317] on select "... Mobile Phone Reset & MFA Accounts, Starters and Leavers IT Hardware issue I…" at bounding box center [431, 335] width 613 height 36
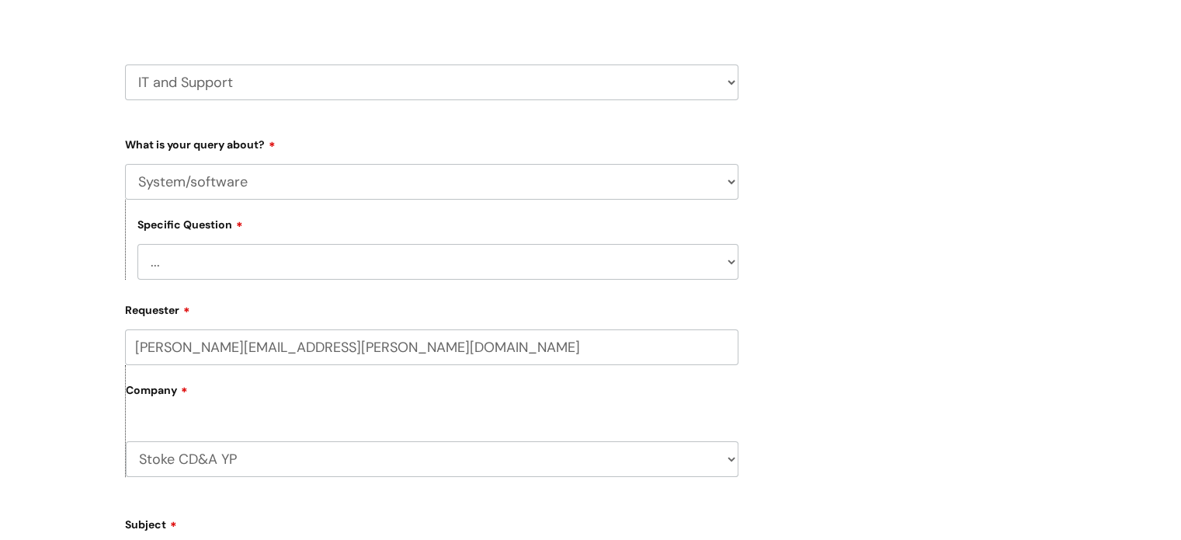
scroll to position [233, 0]
click at [295, 248] on select "... Halo PCMIS Iaptus NHS Email CJSM Email Mitel Another System Google (Workspa…" at bounding box center [437, 260] width 601 height 36
select select "Another System"
click at [137, 242] on select "... Halo PCMIS Iaptus NHS Email CJSM Email Mitel Another System Google (Workspa…" at bounding box center [437, 260] width 601 height 36
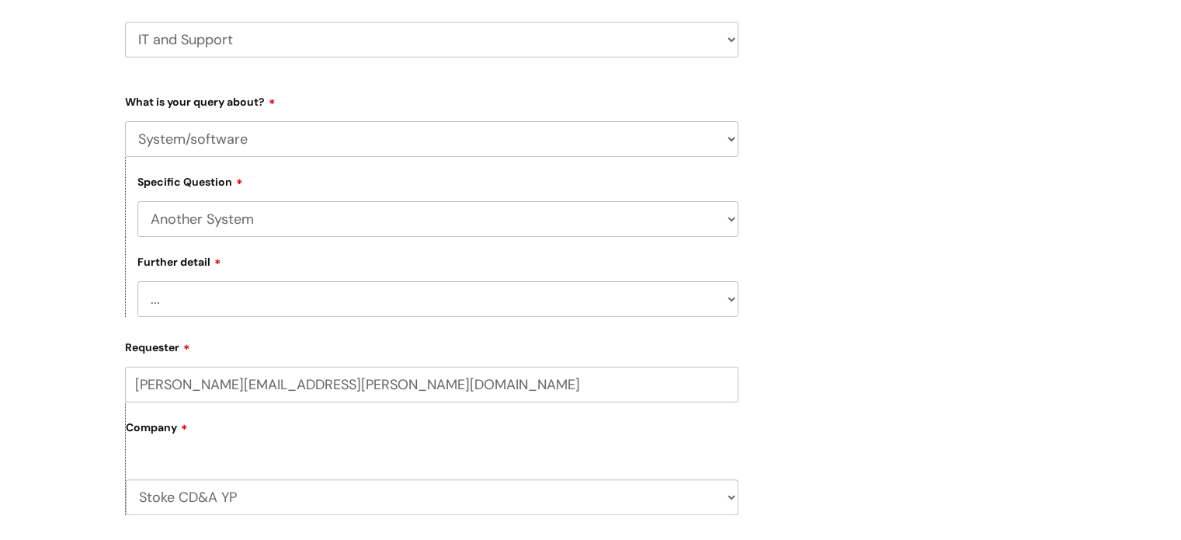
scroll to position [311, 0]
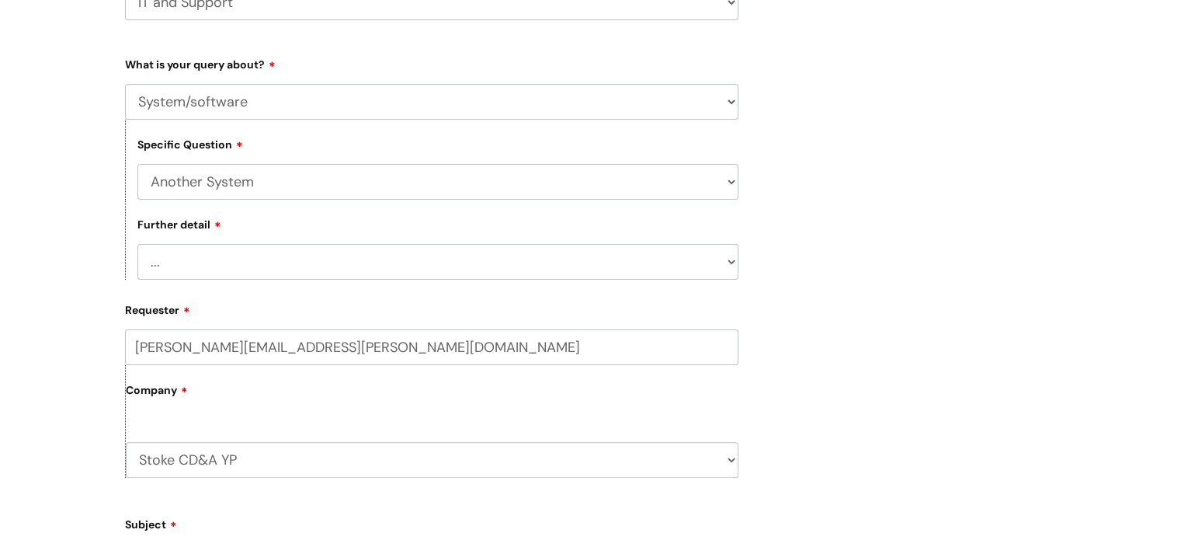
click at [287, 255] on select "... I’ve got a login issue Something else" at bounding box center [437, 262] width 601 height 36
select select "Something else"
click at [137, 245] on select "... I’ve got a login issue Something else" at bounding box center [437, 262] width 601 height 36
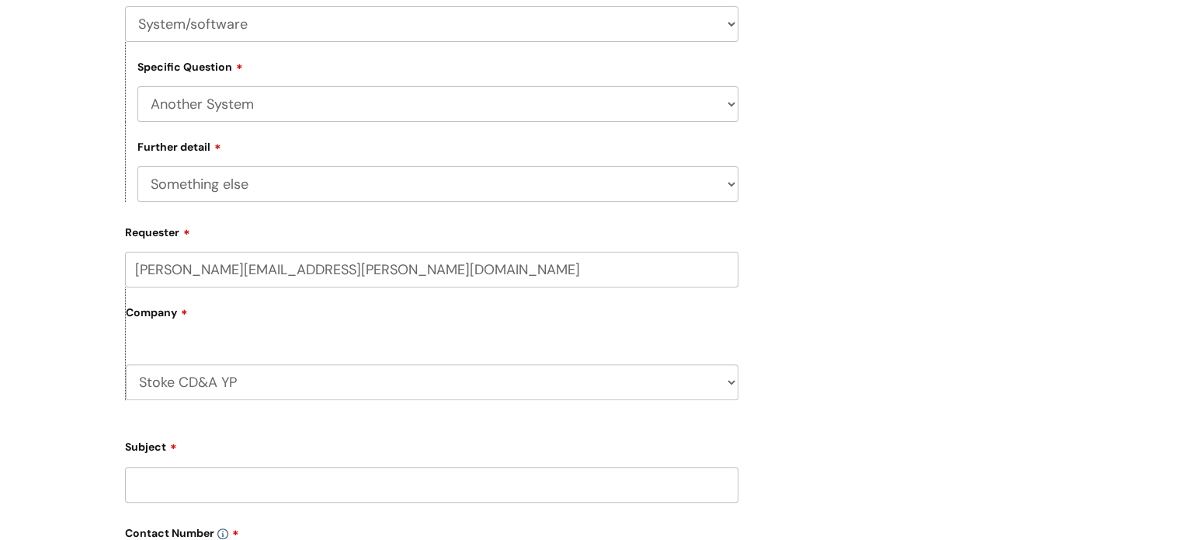
click at [245, 314] on label "Company" at bounding box center [432, 318] width 613 height 35
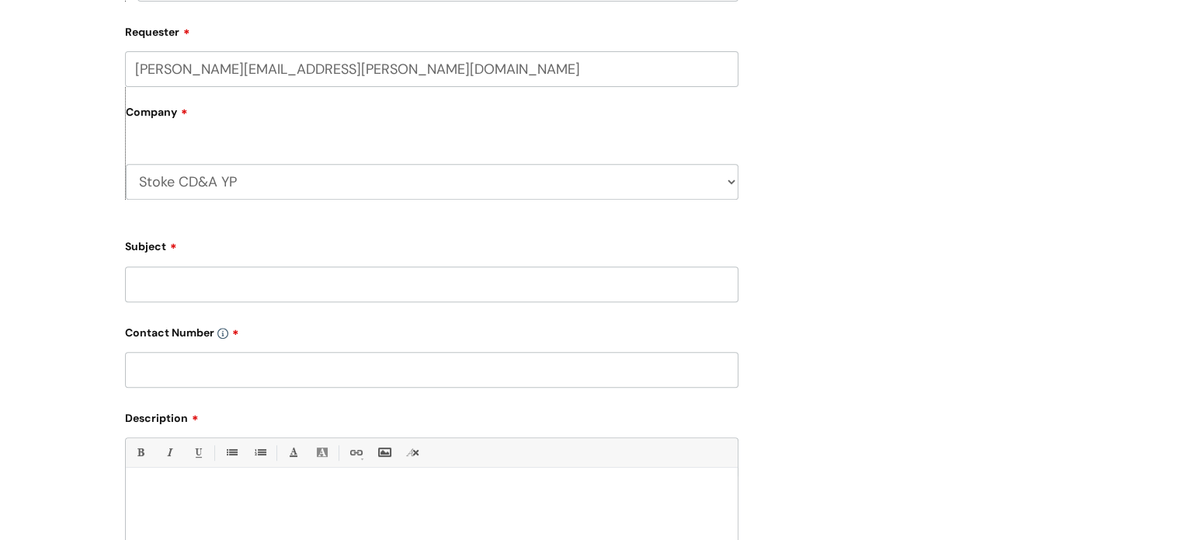
scroll to position [621, 0]
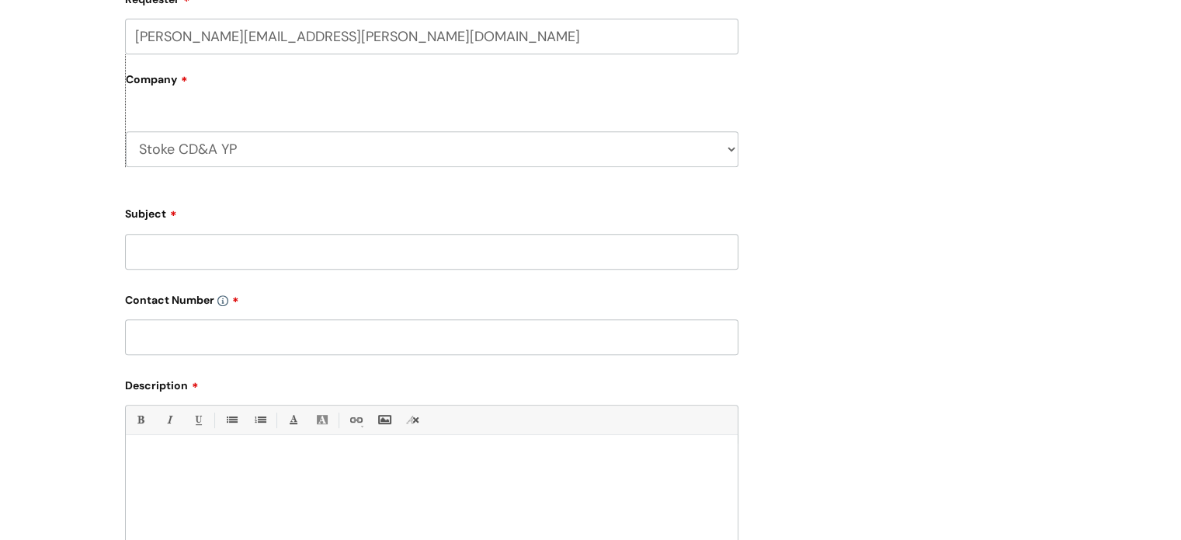
click at [235, 254] on input "Subject" at bounding box center [431, 252] width 613 height 36
type input "Eventbrite"
click at [221, 336] on input "text" at bounding box center [431, 337] width 613 height 36
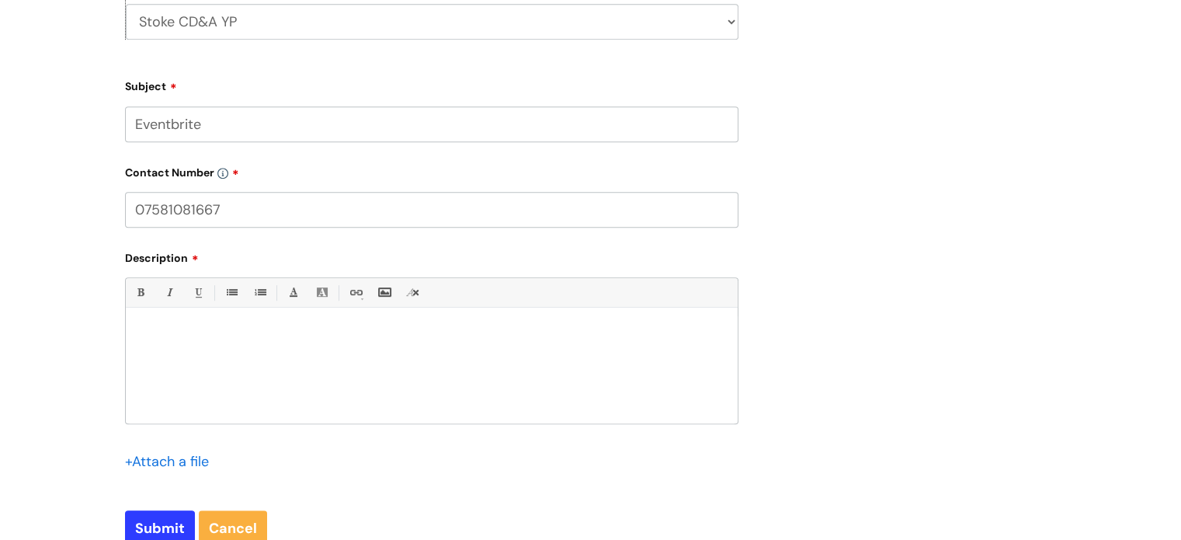
scroll to position [777, 0]
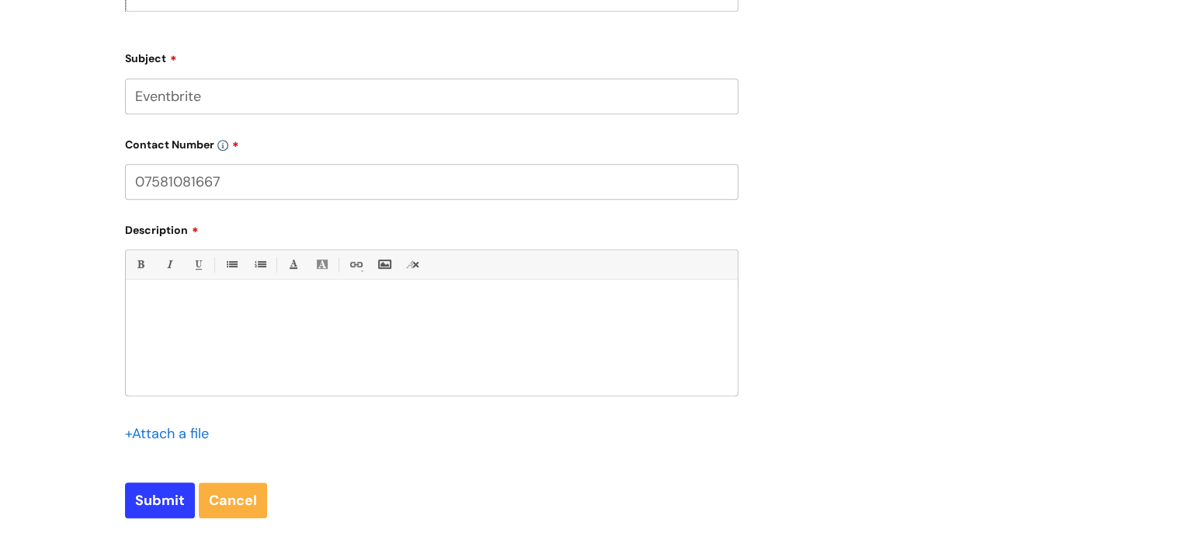
type input "07581081667"
click at [234, 335] on div at bounding box center [432, 341] width 612 height 107
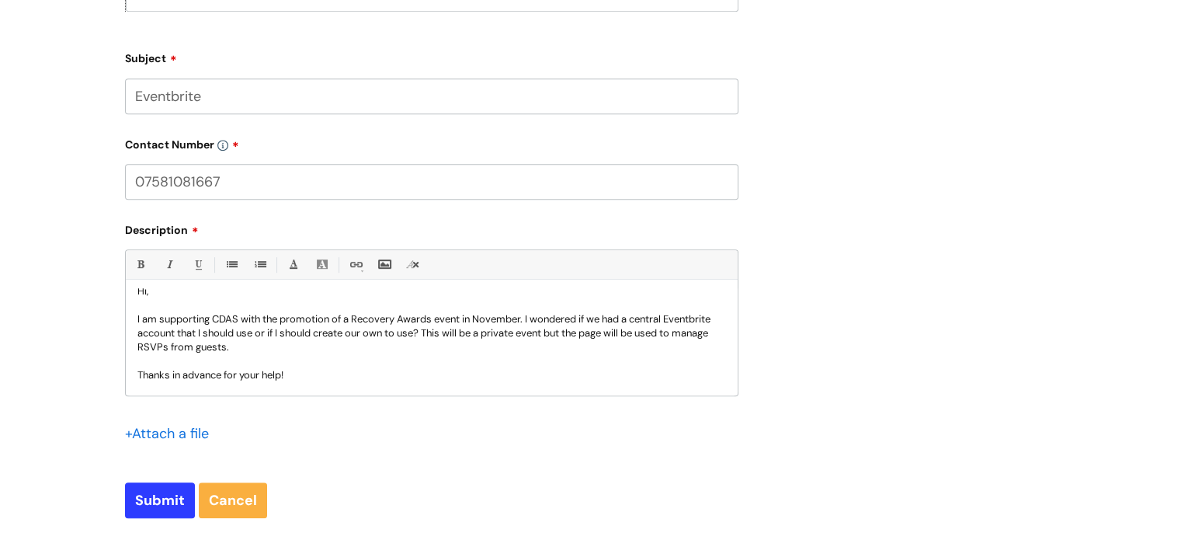
scroll to position [30, 0]
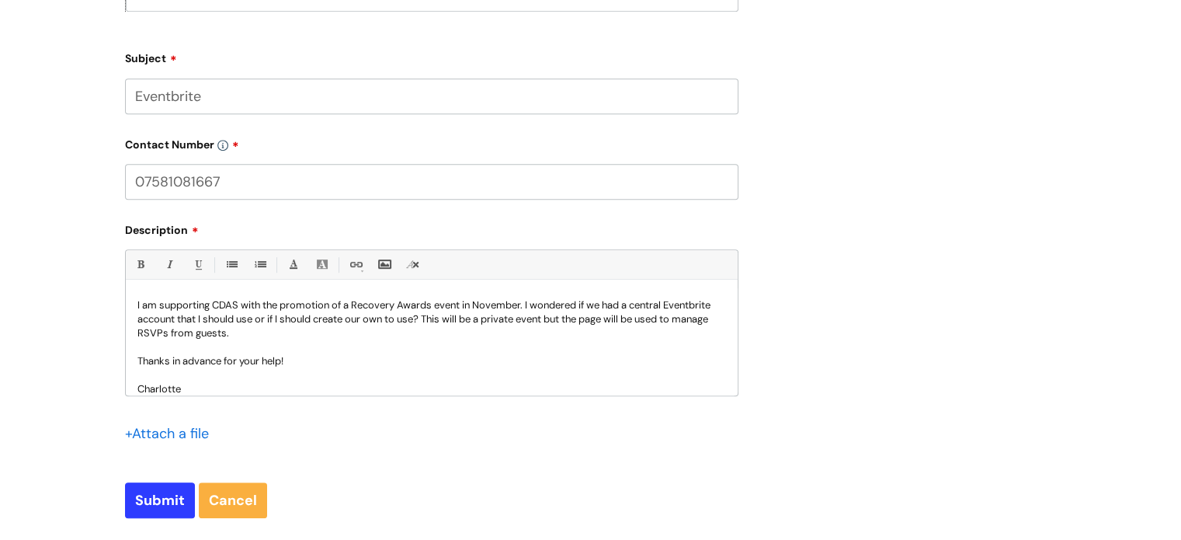
click at [374, 297] on p at bounding box center [431, 291] width 589 height 14
click at [436, 339] on p "I am supporting CDAS with the promotion of a Recovery Awards event in November.…" at bounding box center [431, 319] width 589 height 42
drag, startPoint x: 439, startPoint y: 321, endPoint x: 474, endPoint y: 316, distance: 35.3
click at [474, 316] on p "I am supporting CDAS with the promotion of a Recovery Awards event in November.…" at bounding box center [431, 319] width 589 height 42
click at [155, 495] on input "Submit" at bounding box center [160, 500] width 70 height 36
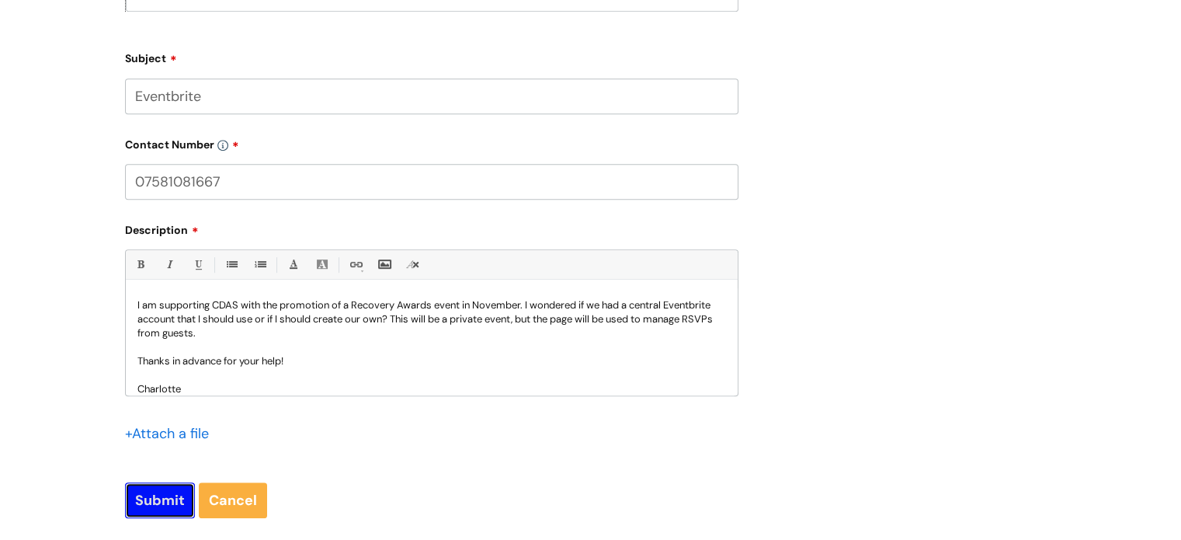
type input "Please Wait..."
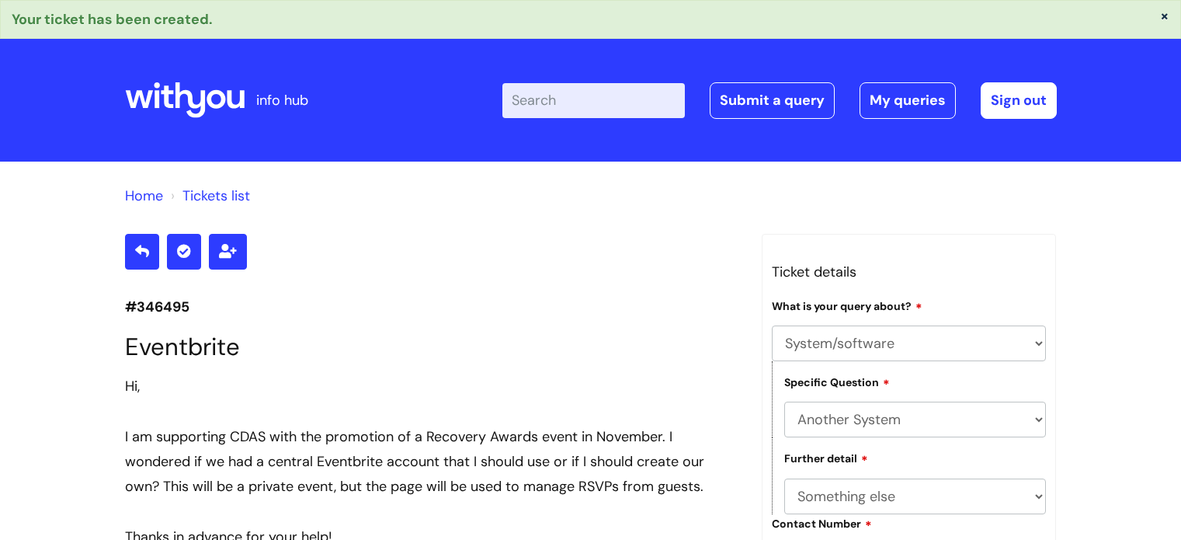
select select "System/software"
select select "Another System"
select select "Something else"
